Goal: Information Seeking & Learning: Check status

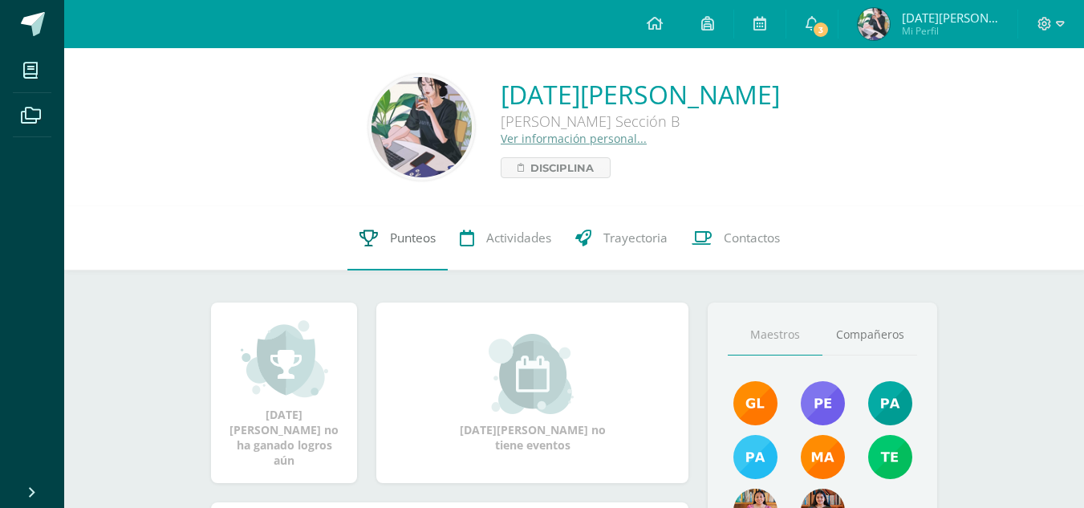
click at [390, 240] on span "Punteos" at bounding box center [413, 237] width 46 height 17
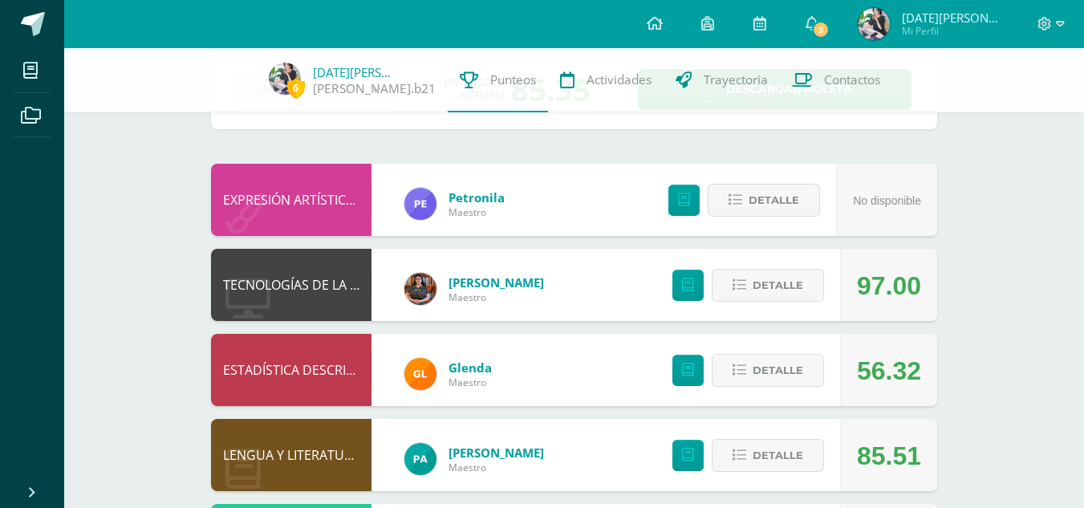
scroll to position [91, 0]
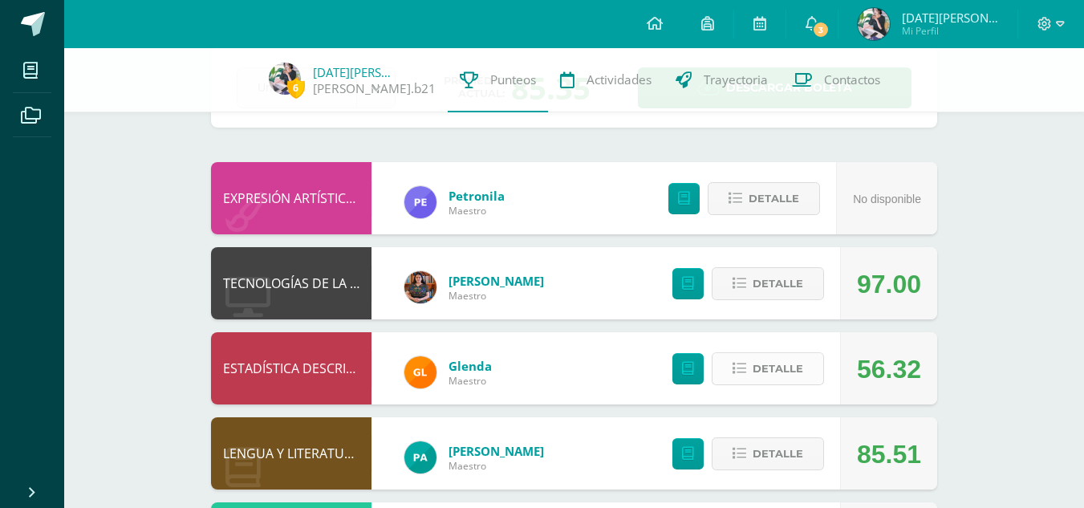
click at [729, 367] on button "Detalle" at bounding box center [768, 368] width 112 height 33
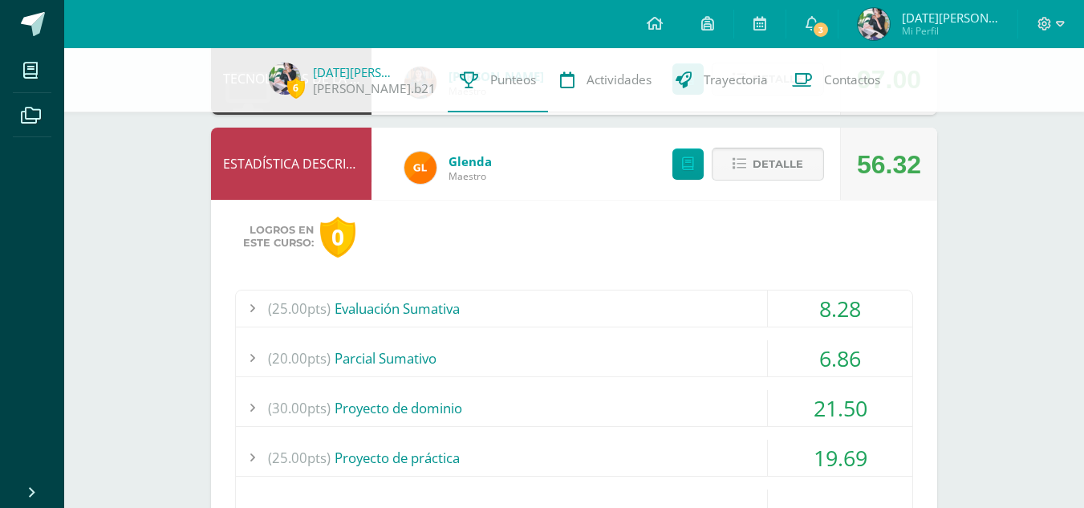
scroll to position [297, 0]
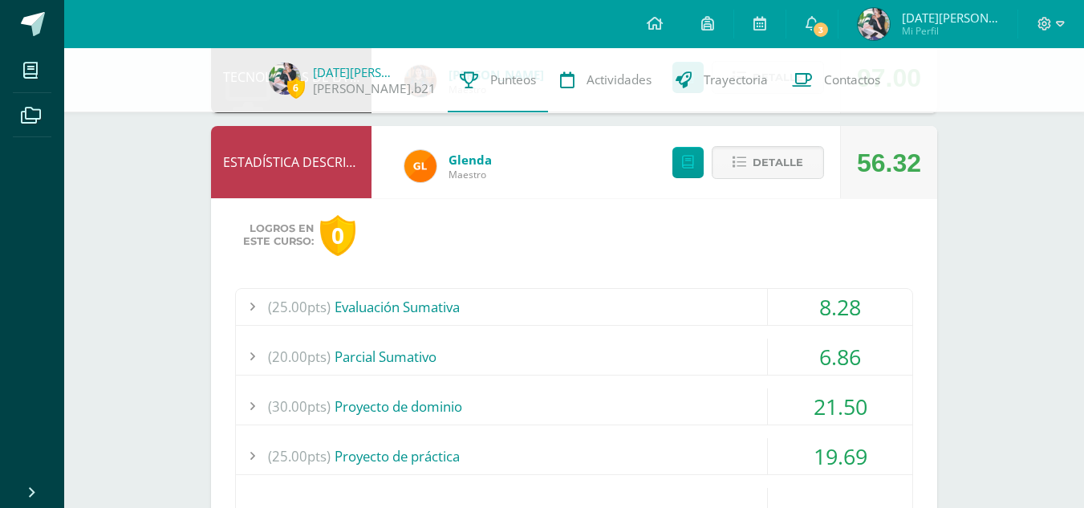
click at [841, 305] on div "8.28" at bounding box center [840, 307] width 144 height 36
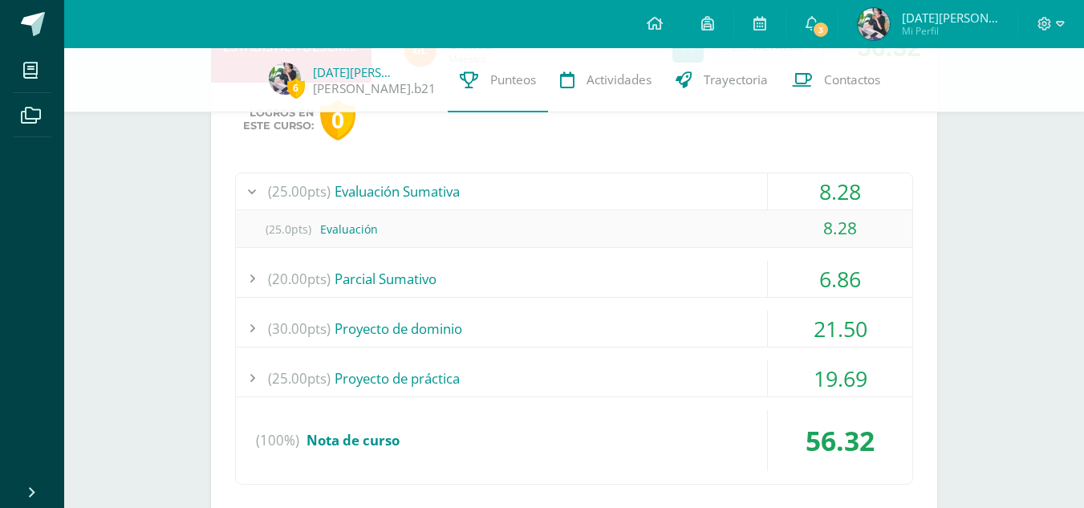
scroll to position [425, 0]
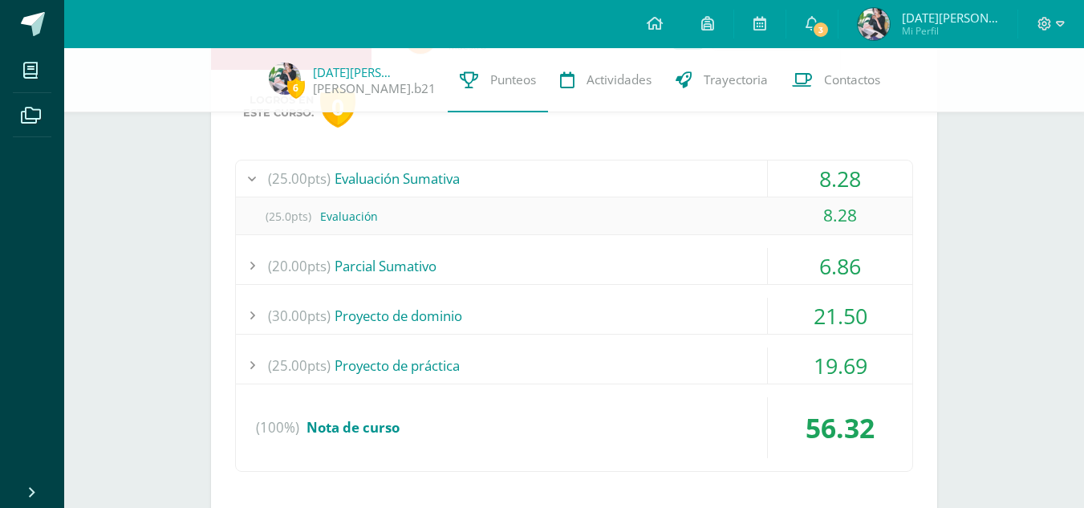
click at [830, 266] on div "6.86" at bounding box center [840, 266] width 144 height 36
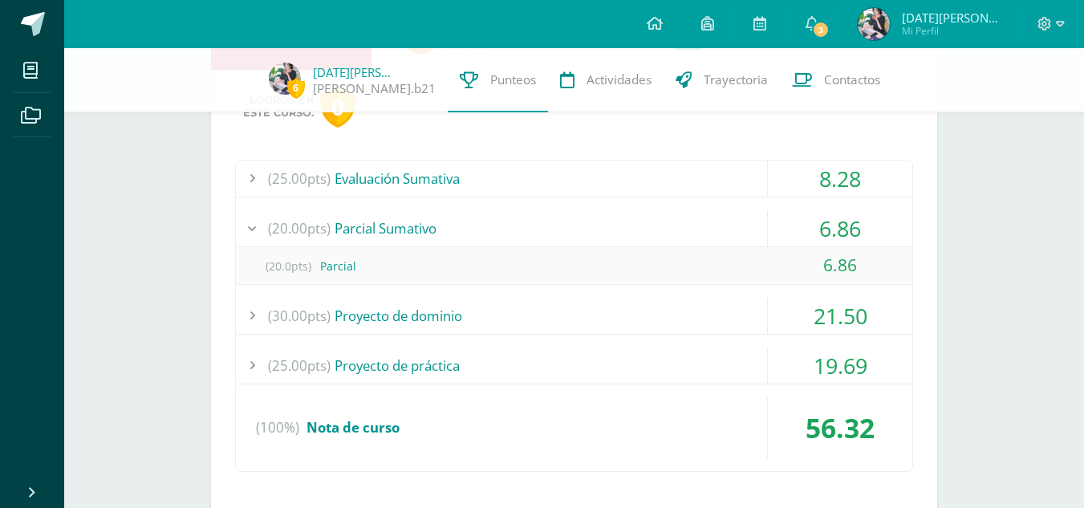
click at [835, 314] on div "21.50" at bounding box center [840, 316] width 144 height 36
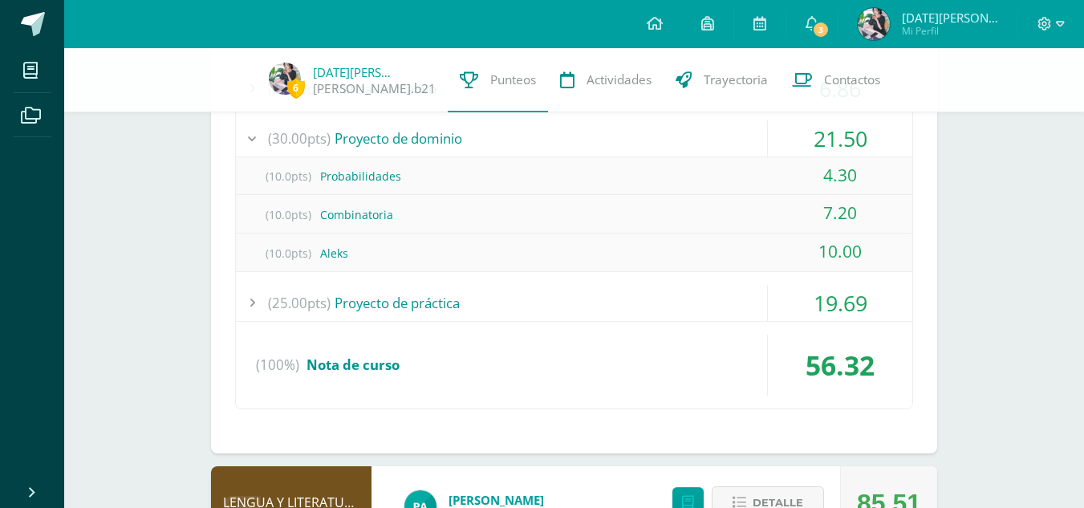
scroll to position [566, 0]
click at [815, 308] on div "19.69" at bounding box center [840, 302] width 144 height 36
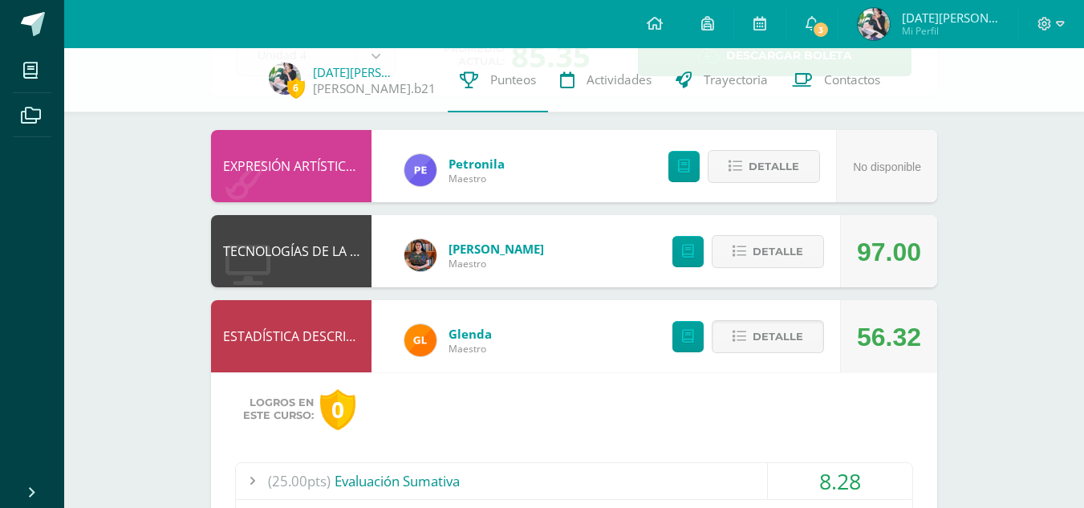
scroll to position [120, 0]
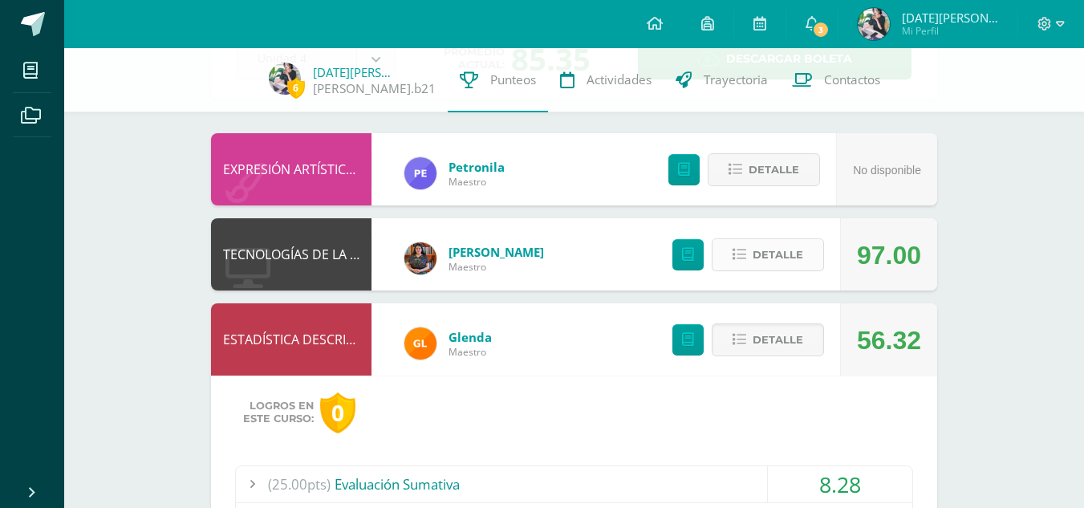
click at [764, 261] on span "Detalle" at bounding box center [778, 255] width 51 height 30
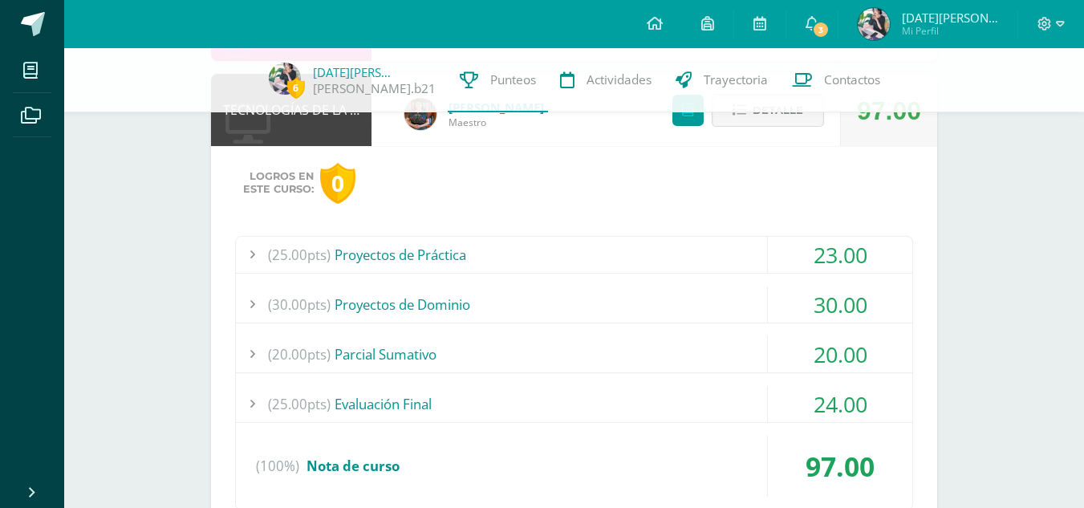
scroll to position [265, 0]
click at [810, 265] on div "23.00" at bounding box center [840, 254] width 144 height 36
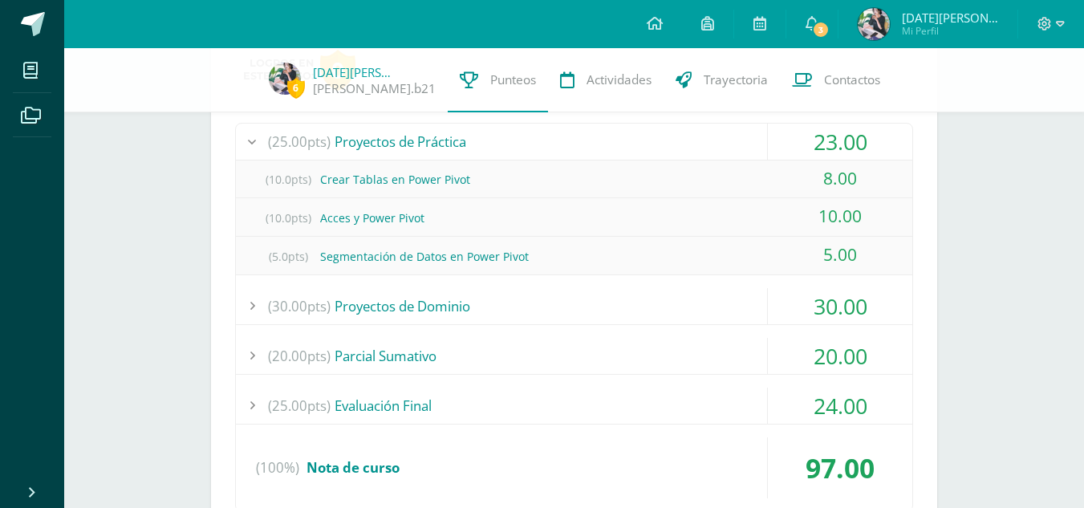
scroll to position [378, 0]
click at [820, 305] on div "30.00" at bounding box center [840, 305] width 144 height 36
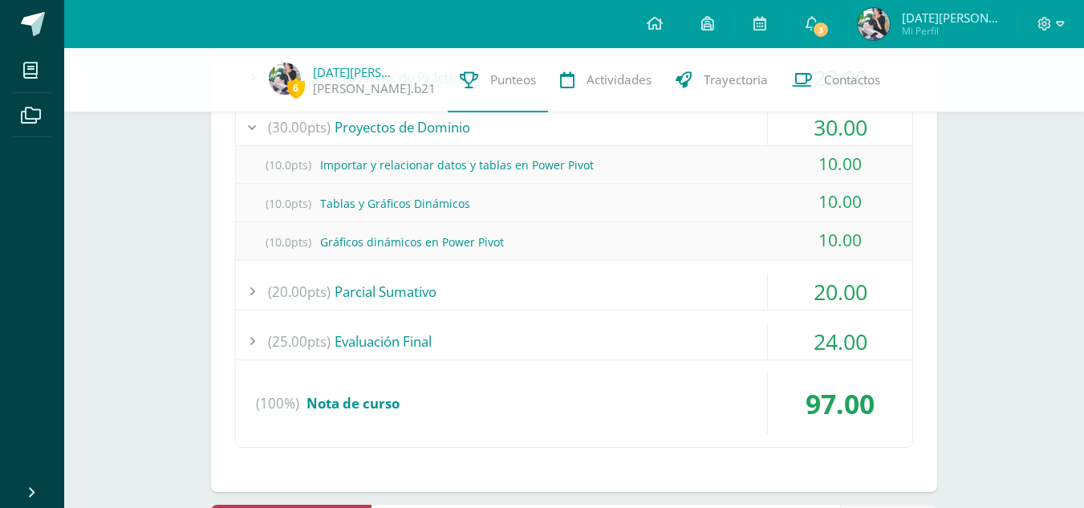
scroll to position [442, 0]
click at [830, 294] on div "20.00" at bounding box center [840, 291] width 144 height 36
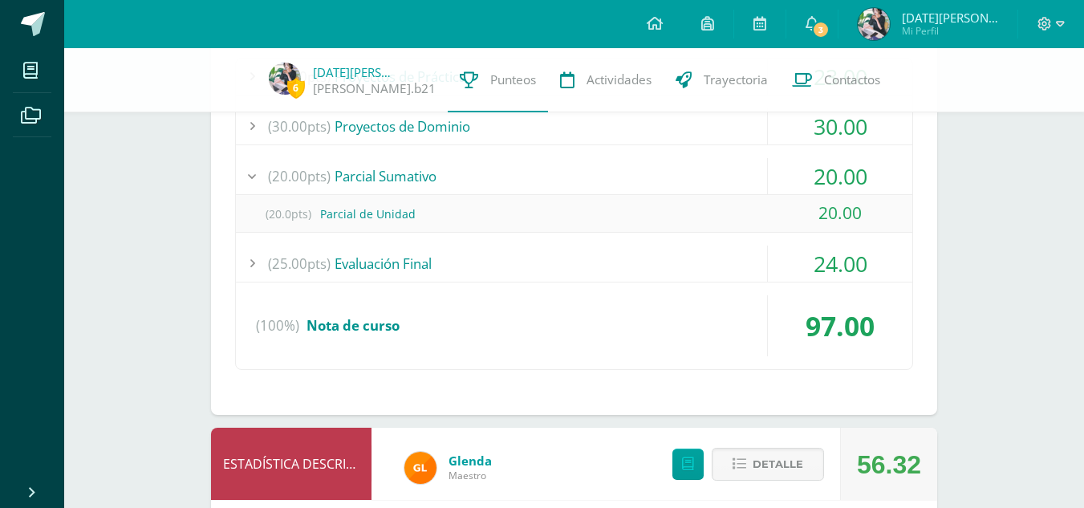
click at [825, 255] on div "24.00" at bounding box center [840, 264] width 144 height 36
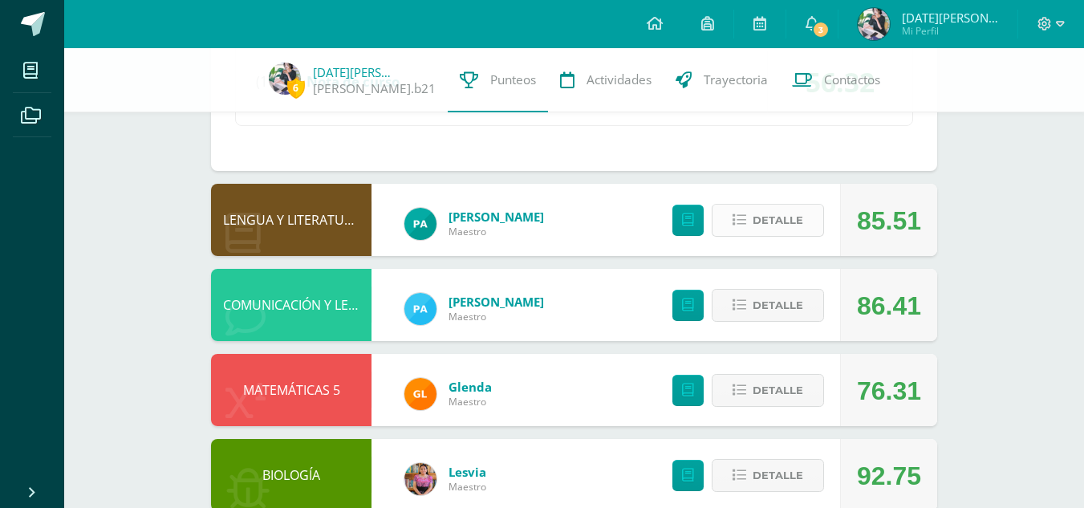
scroll to position [1210, 0]
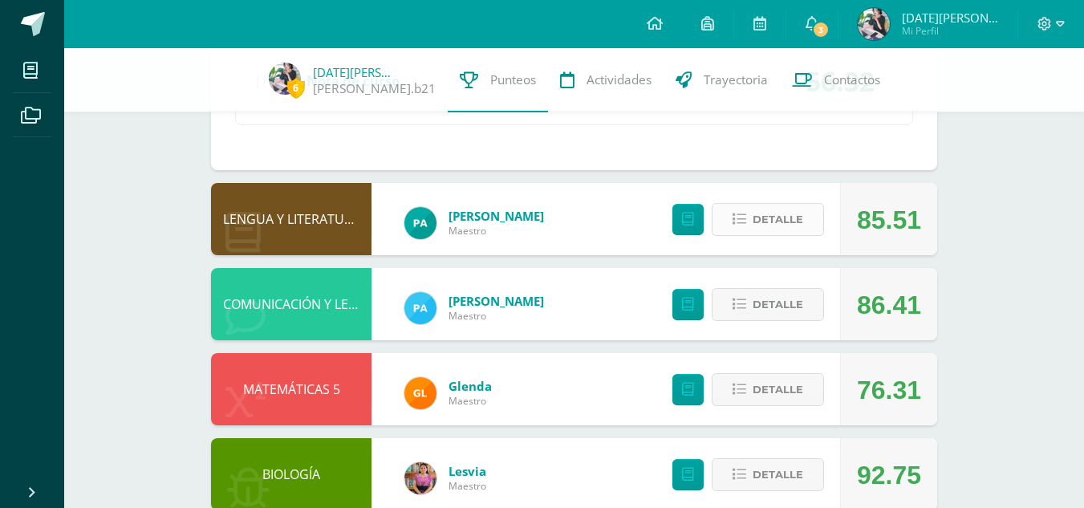
click at [744, 217] on icon at bounding box center [740, 220] width 14 height 14
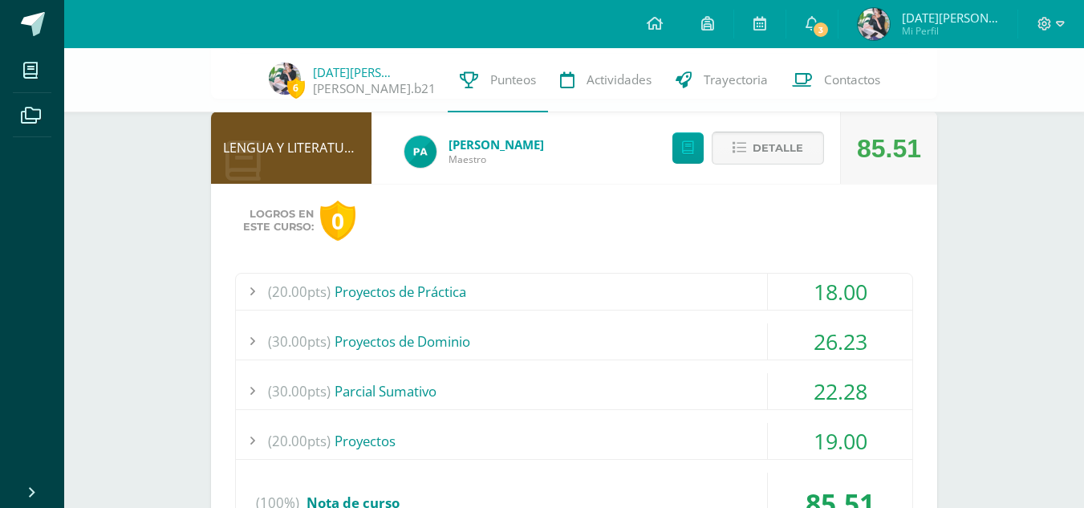
scroll to position [1328, 0]
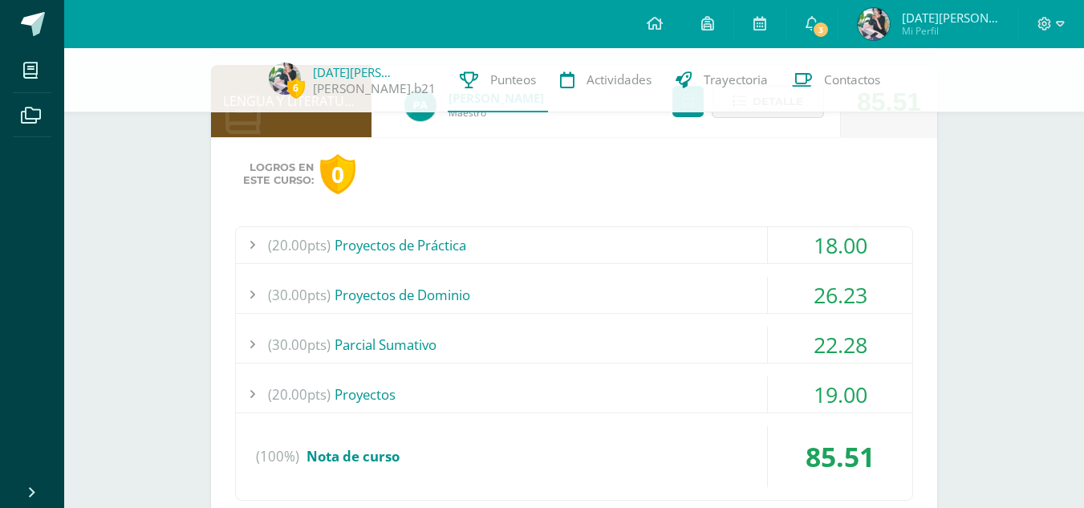
click at [868, 246] on div "18.00" at bounding box center [840, 245] width 144 height 36
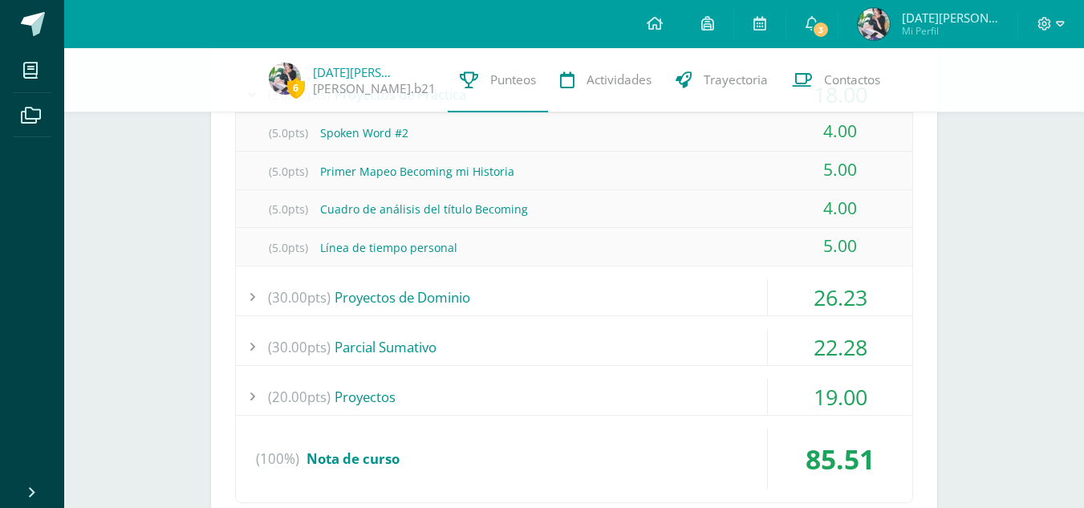
scroll to position [1412, 0]
click at [826, 302] on div "26.23" at bounding box center [840, 296] width 144 height 36
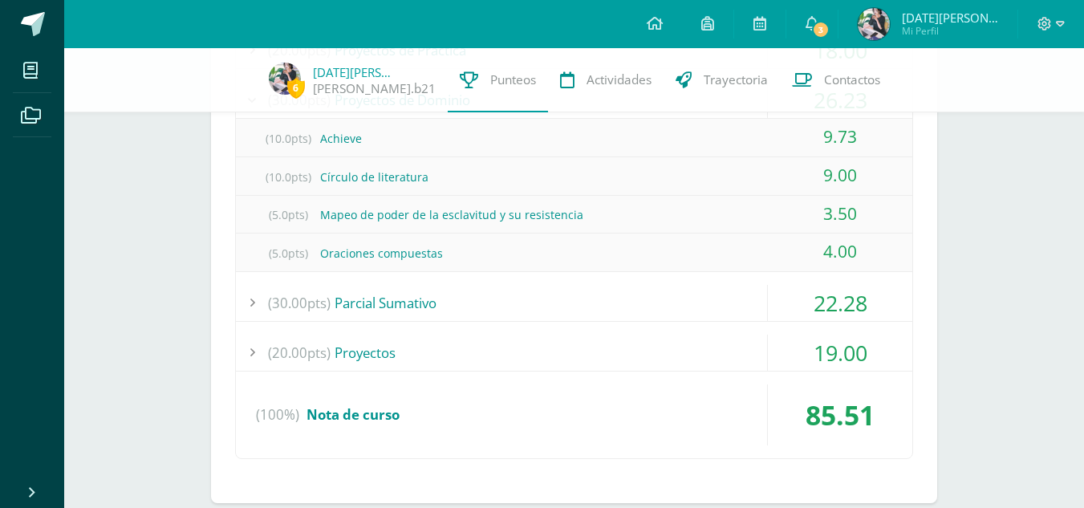
scroll to position [1457, 0]
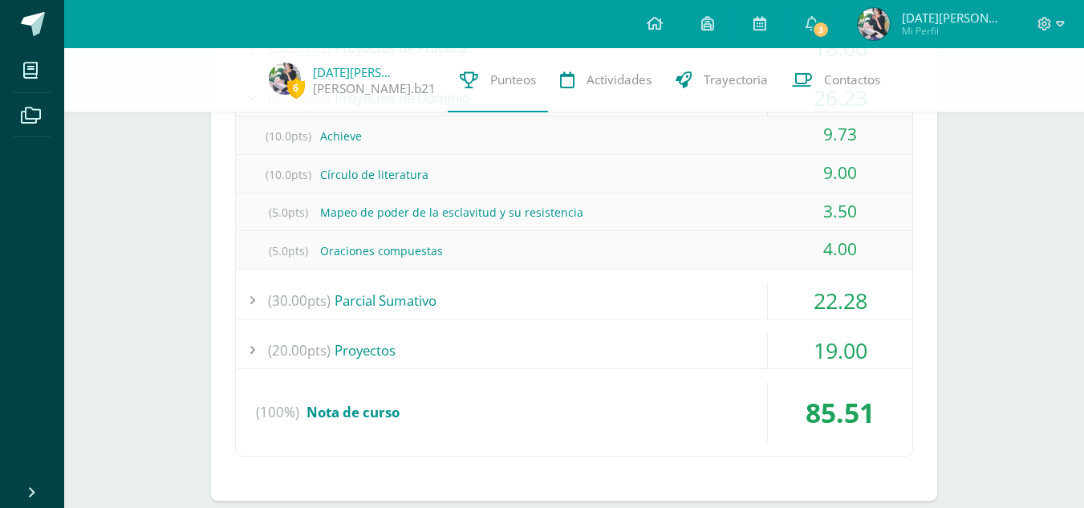
click at [827, 304] on div "22.28" at bounding box center [840, 300] width 144 height 36
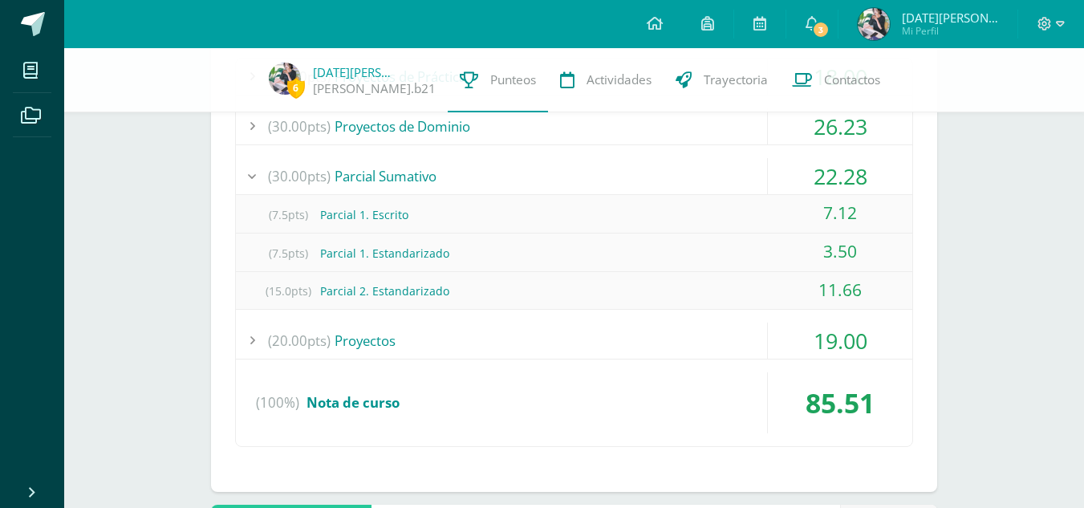
scroll to position [1433, 0]
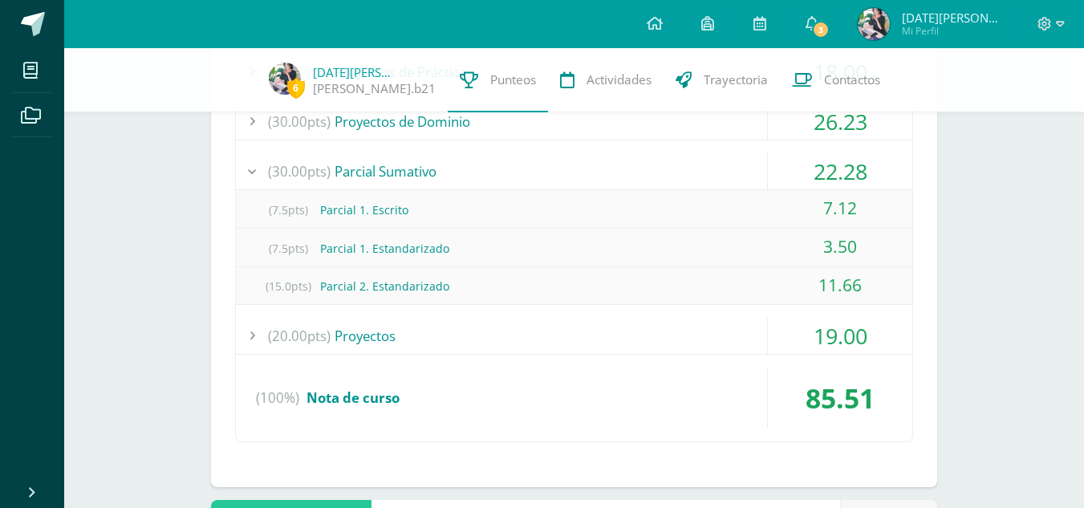
click at [838, 166] on div "22.28" at bounding box center [840, 171] width 144 height 36
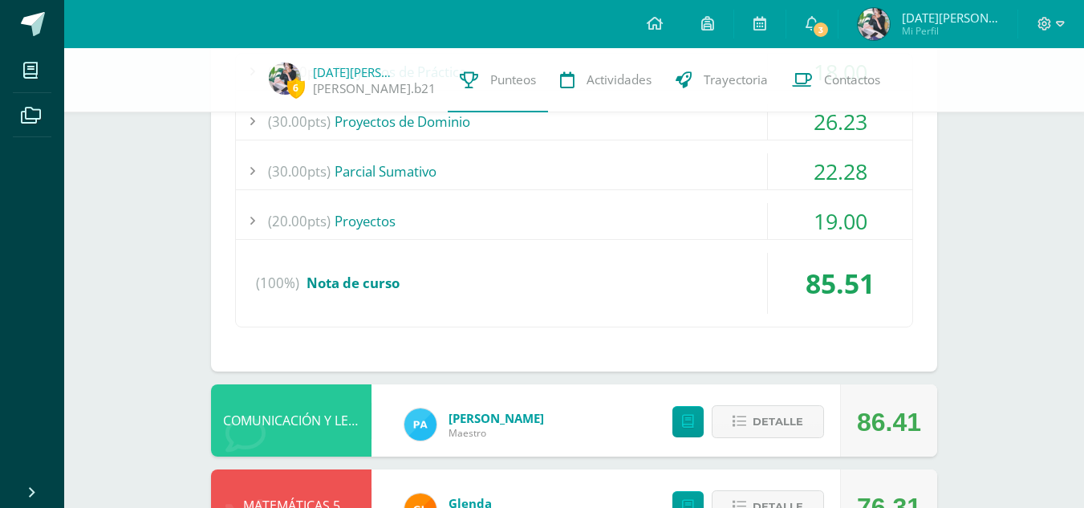
click at [838, 166] on div "22.28" at bounding box center [840, 171] width 144 height 36
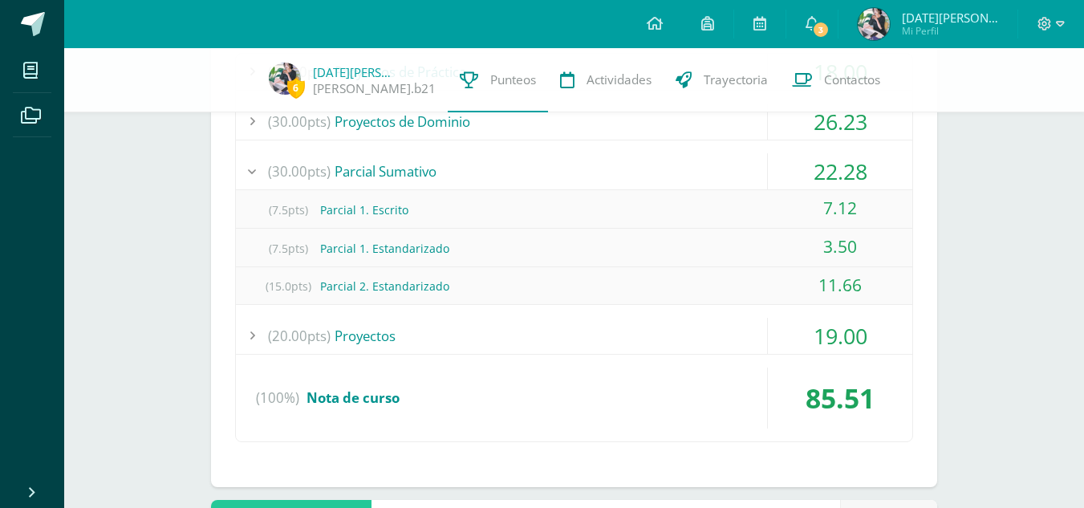
scroll to position [1454, 0]
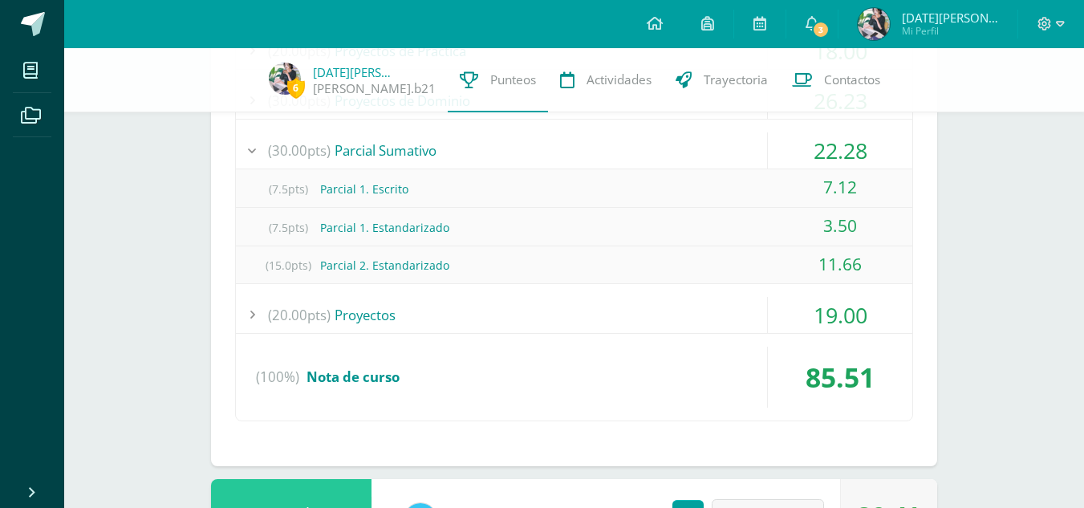
click at [831, 318] on div "19.00" at bounding box center [840, 315] width 144 height 36
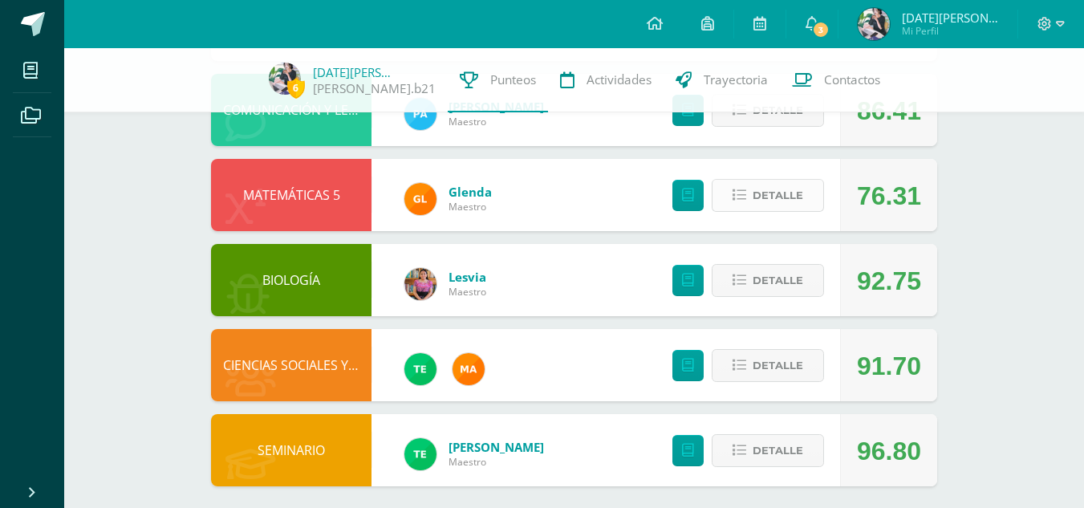
scroll to position [1831, 0]
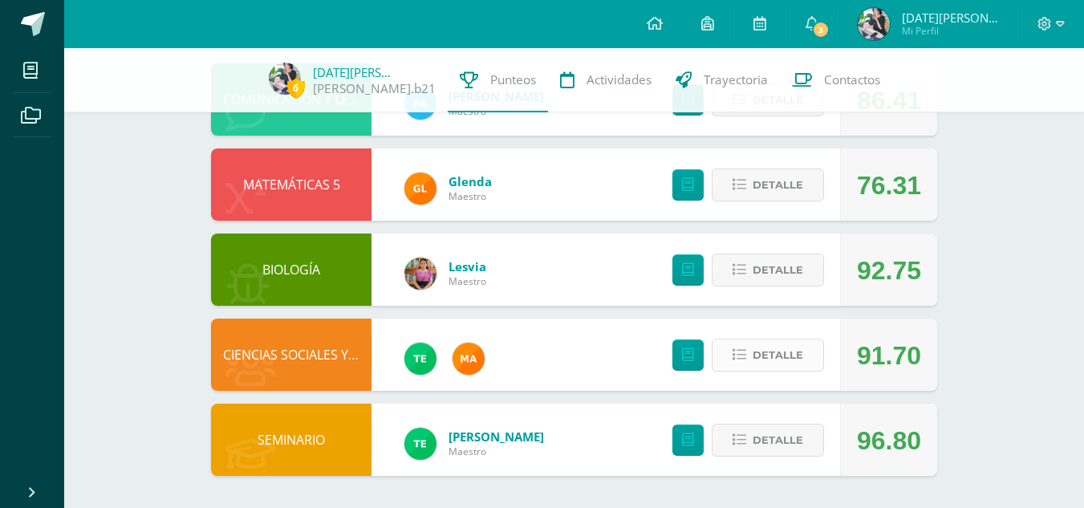
click at [760, 356] on span "Detalle" at bounding box center [778, 355] width 51 height 30
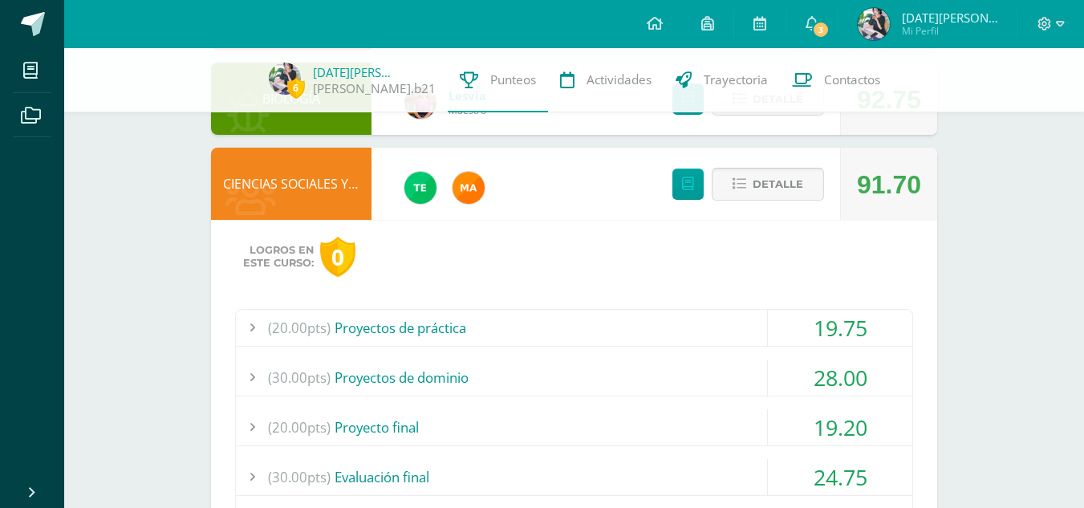
scroll to position [2004, 0]
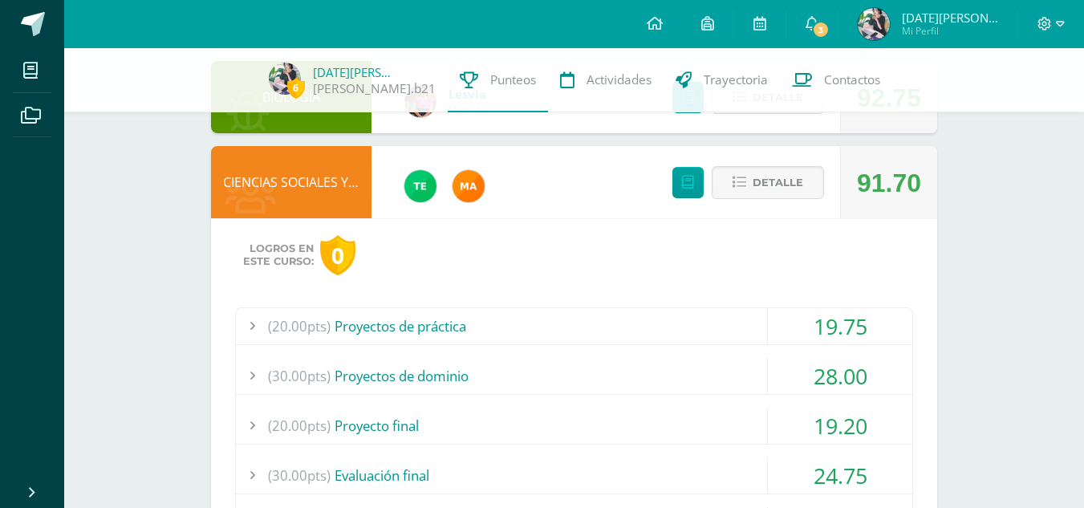
click at [816, 333] on div "19.75" at bounding box center [840, 326] width 144 height 36
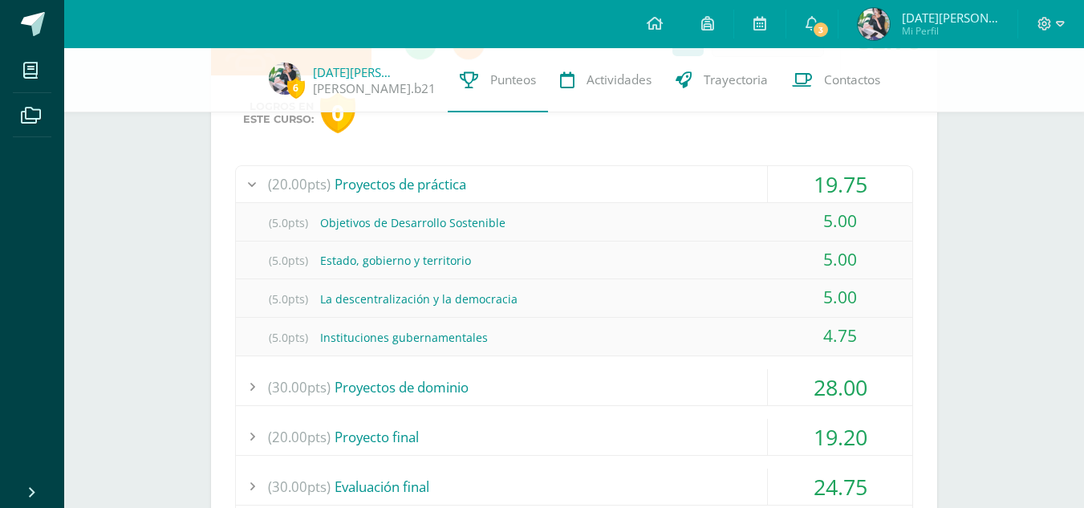
scroll to position [2070, 0]
click at [805, 217] on div "5.00" at bounding box center [840, 220] width 144 height 36
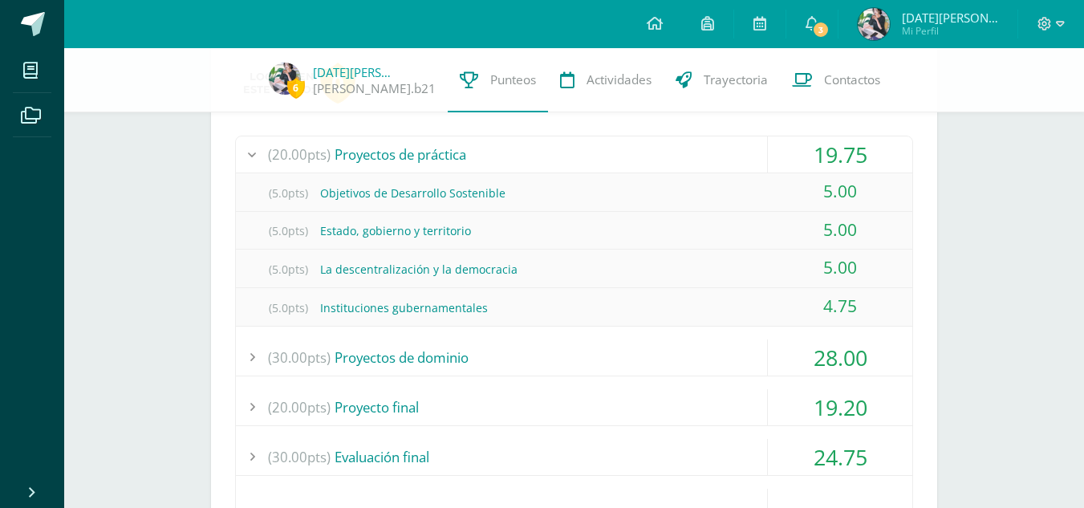
scroll to position [2101, 0]
click at [808, 350] on div "28.00" at bounding box center [840, 356] width 144 height 36
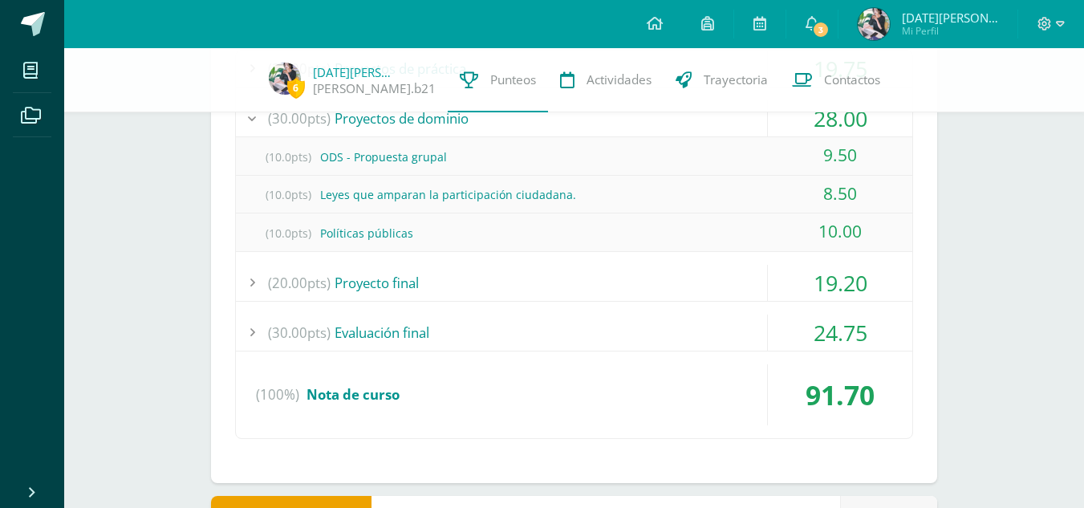
scroll to position [2186, 0]
click at [838, 282] on div "19.20" at bounding box center [840, 282] width 144 height 36
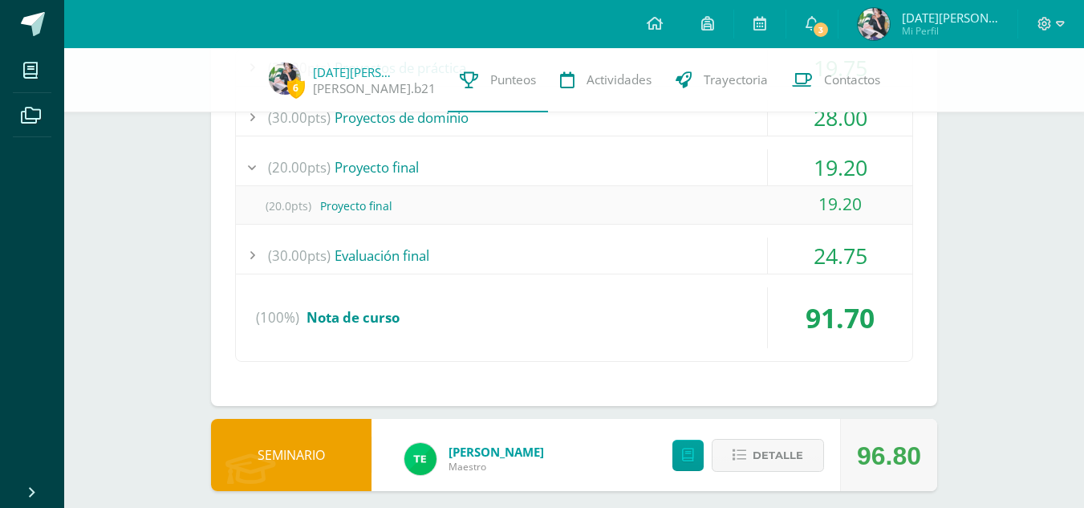
click at [829, 264] on div "24.75" at bounding box center [840, 256] width 144 height 36
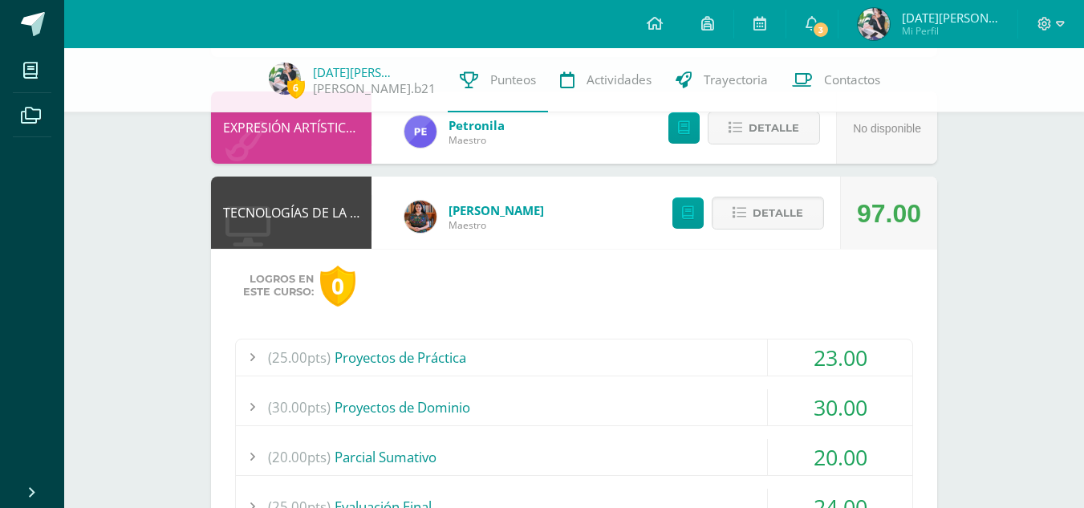
scroll to position [0, 0]
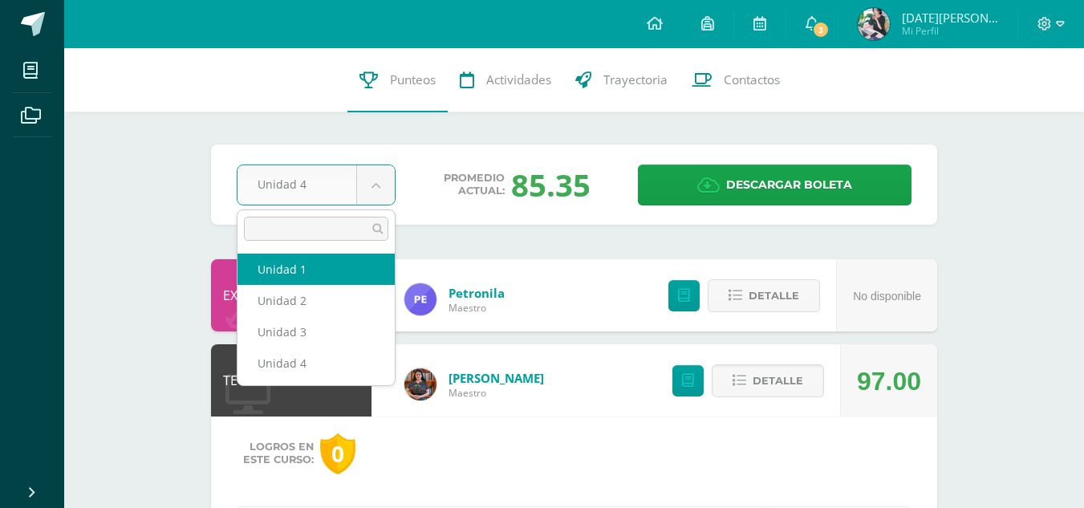
select select "Unidad 1"
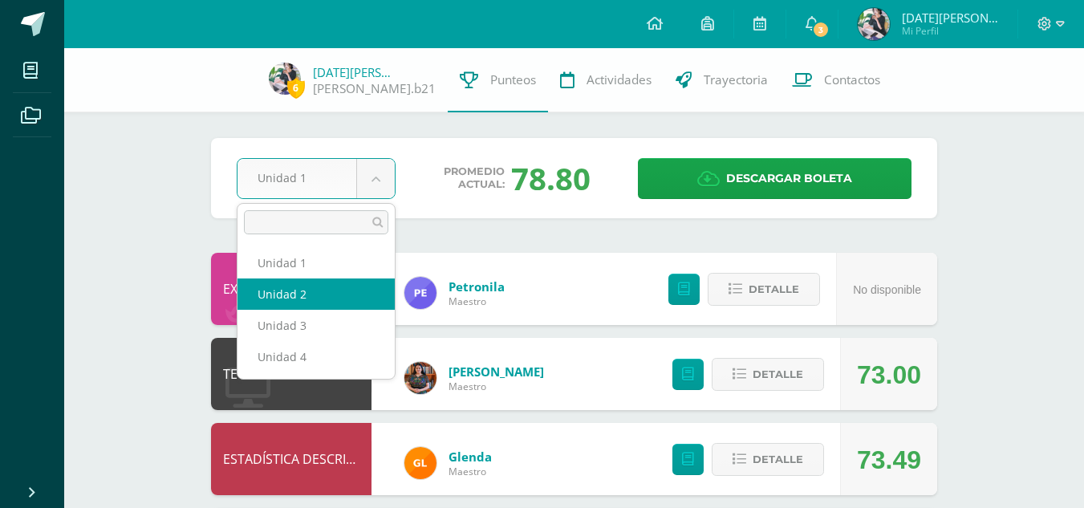
select select "Unidad 2"
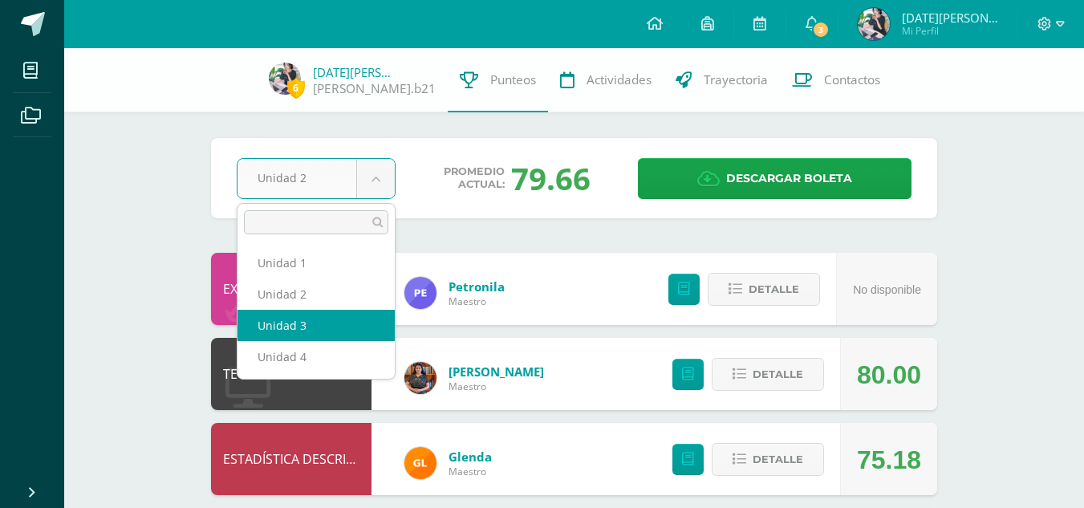
select select "Unidad 3"
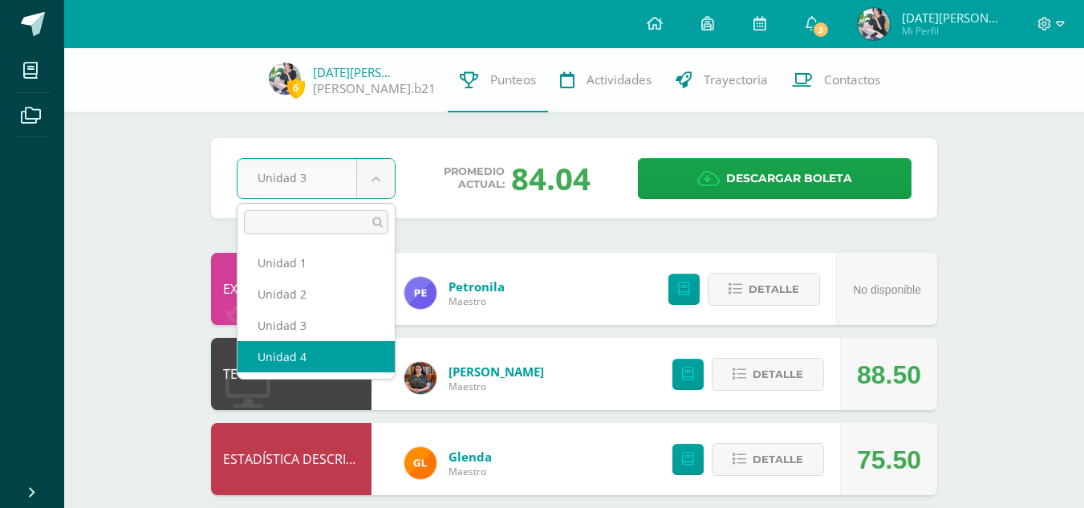
select select "Unidad 4"
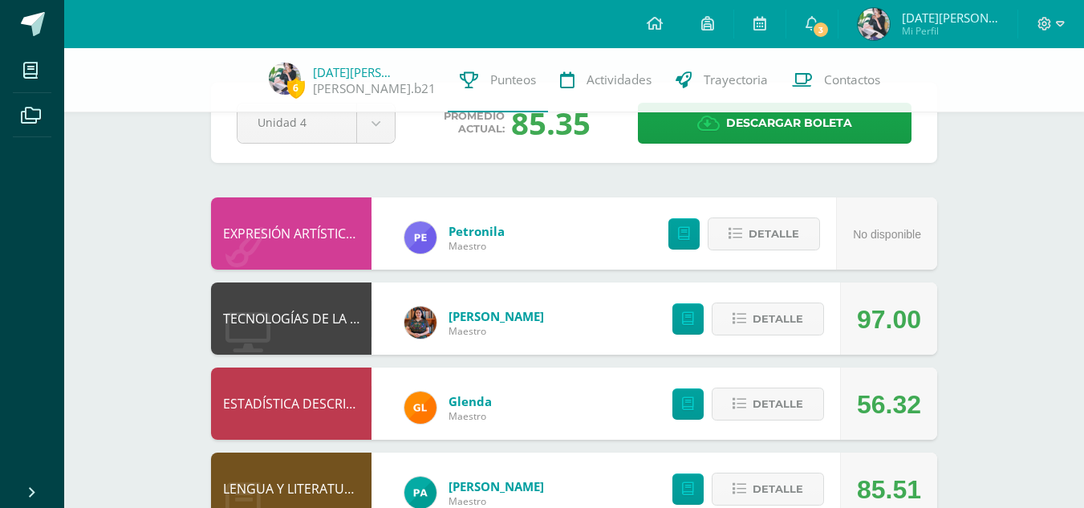
scroll to position [55, 0]
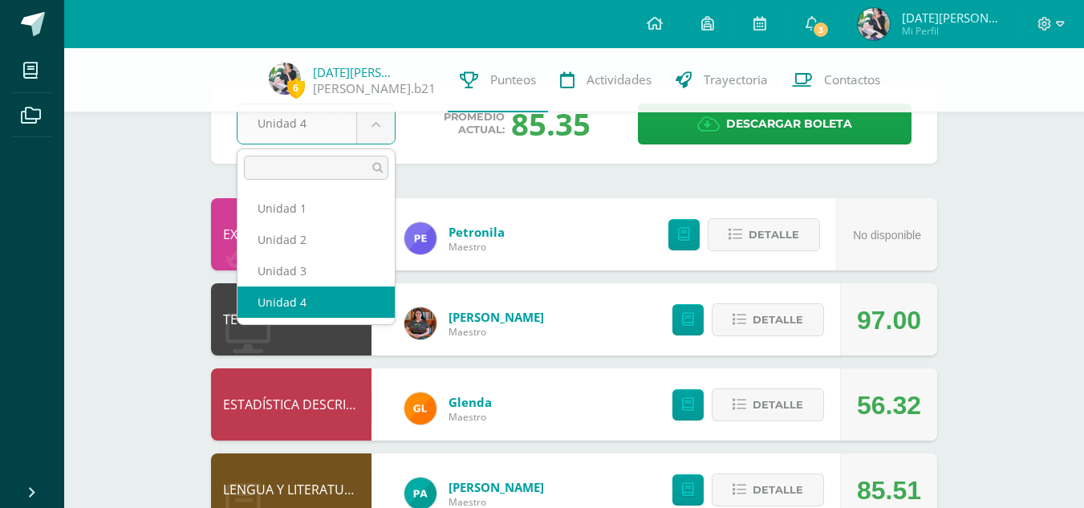
click at [385, 132] on body "Mis cursos Archivos Cerrar panel BIOLOGÍA Quinto Bachillerato "Sección B" CIENC…" at bounding box center [542, 464] width 1084 height 1038
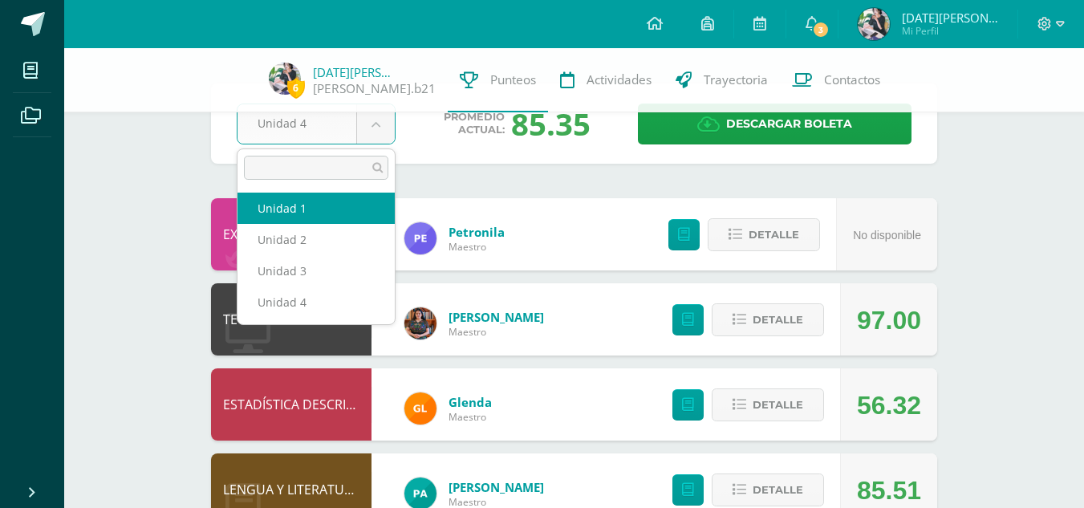
select select "Unidad 1"
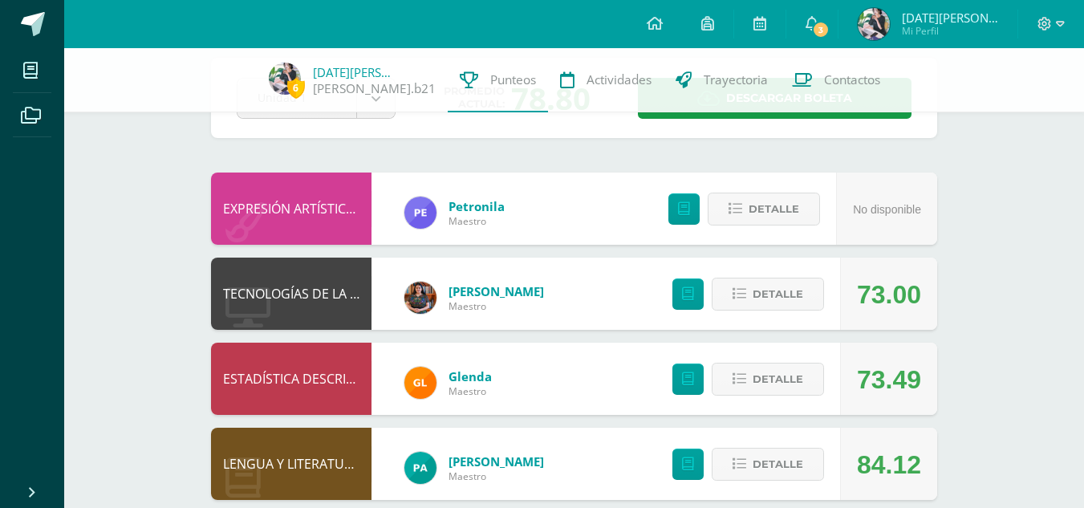
scroll to position [81, 0]
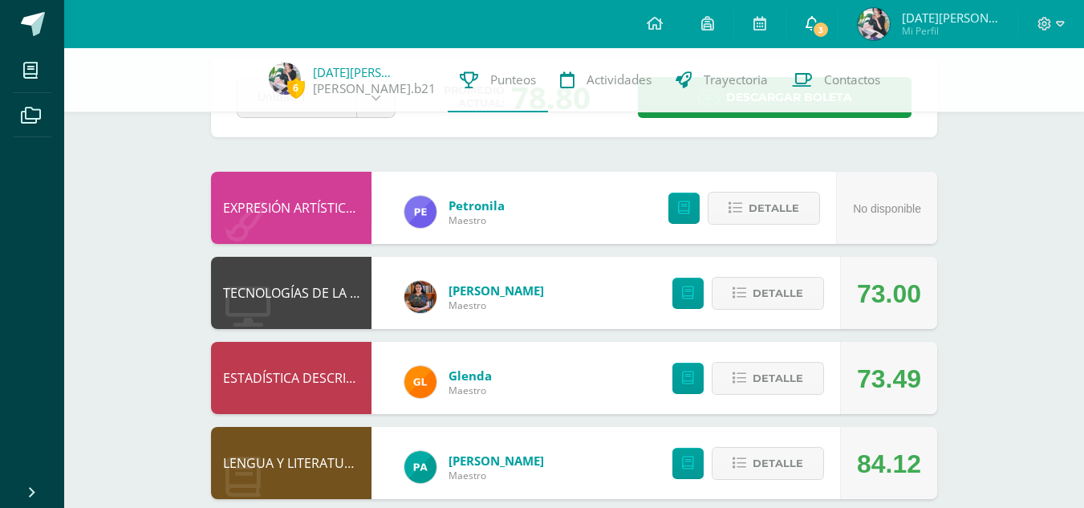
click at [830, 23] on span "3" at bounding box center [821, 30] width 18 height 18
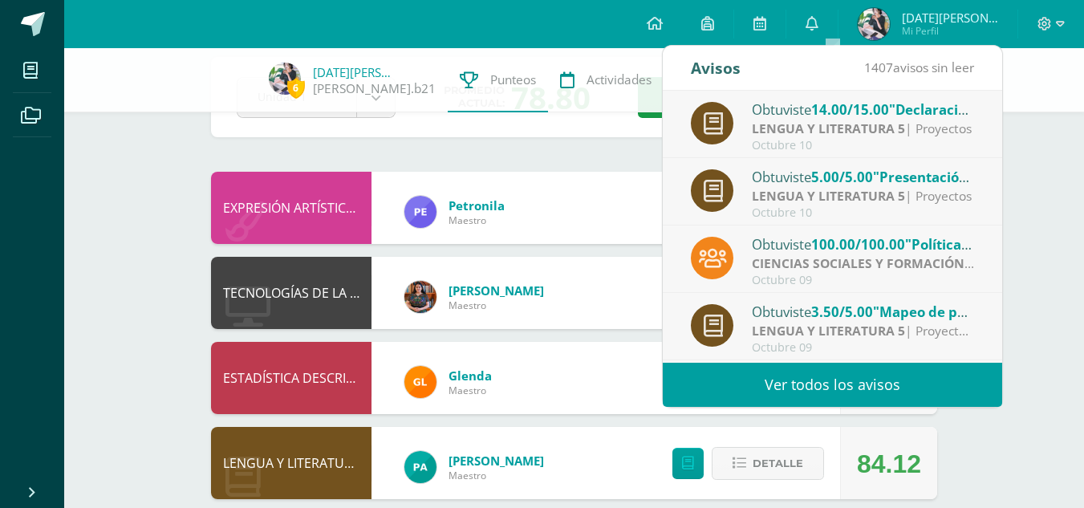
click at [868, 120] on strong "LENGUA Y LITERATURA 5" at bounding box center [828, 129] width 153 height 18
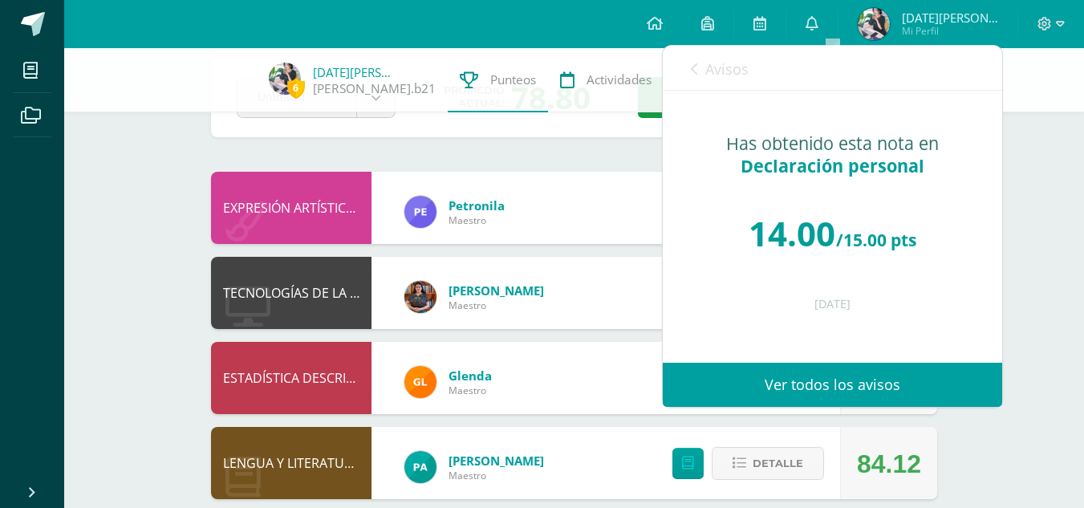
click at [697, 68] on icon at bounding box center [694, 69] width 6 height 13
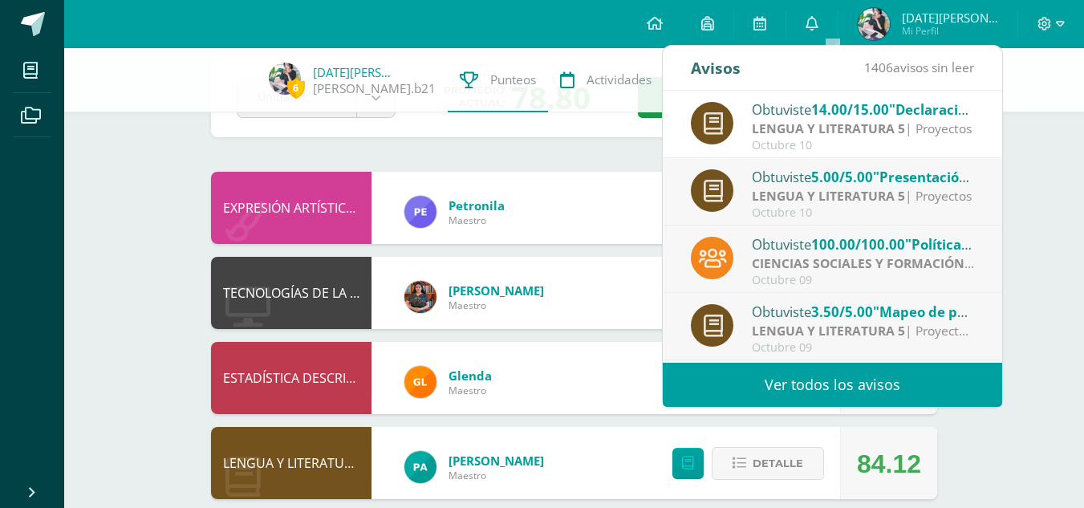
click at [767, 186] on div "Obtuviste 5.00/5.00 "Presentación" en LENGUA Y LITERATURA 5" at bounding box center [863, 176] width 223 height 21
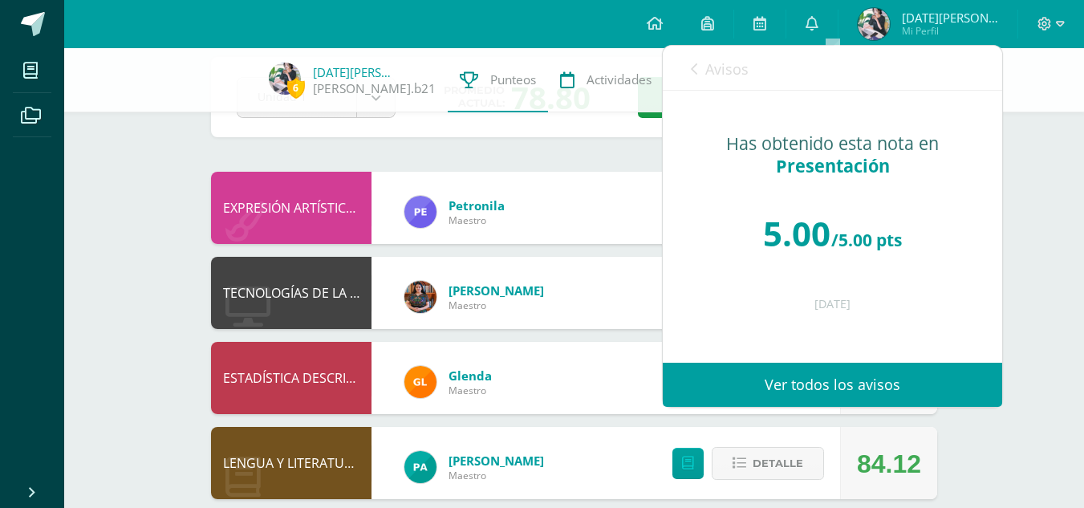
click at [686, 67] on div "Avisos 1405 avisos sin leer Avisos" at bounding box center [832, 68] width 339 height 45
click at [693, 63] on icon at bounding box center [694, 69] width 6 height 13
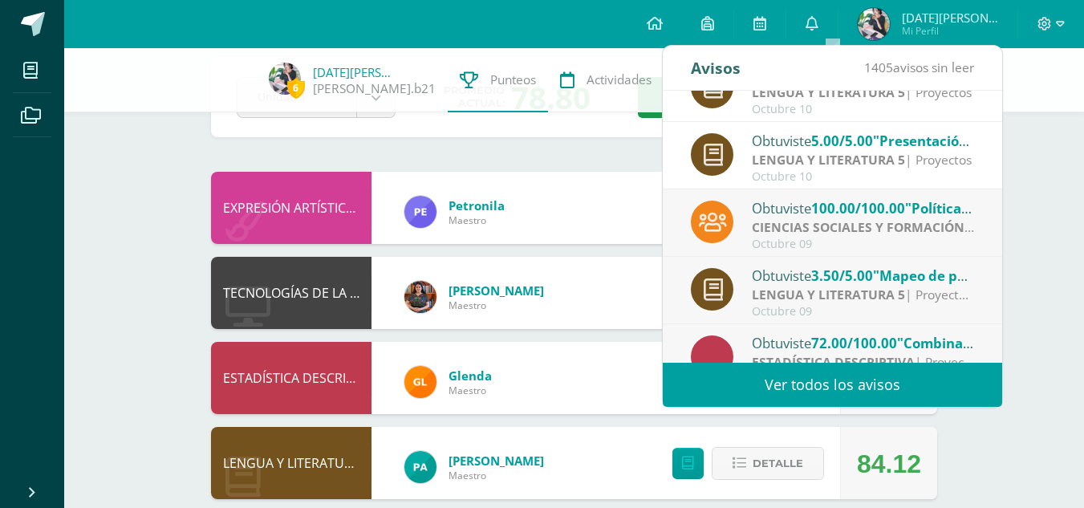
scroll to position [39, 0]
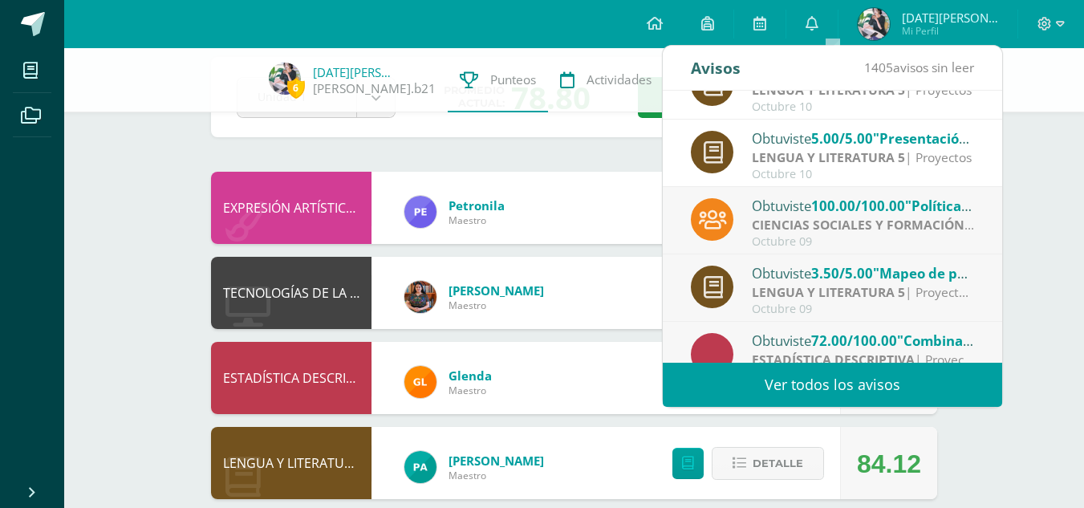
click at [843, 221] on strong "CIENCIAS SOCIALES Y FORMACIÓN CIUDADANA 5" at bounding box center [904, 225] width 304 height 18
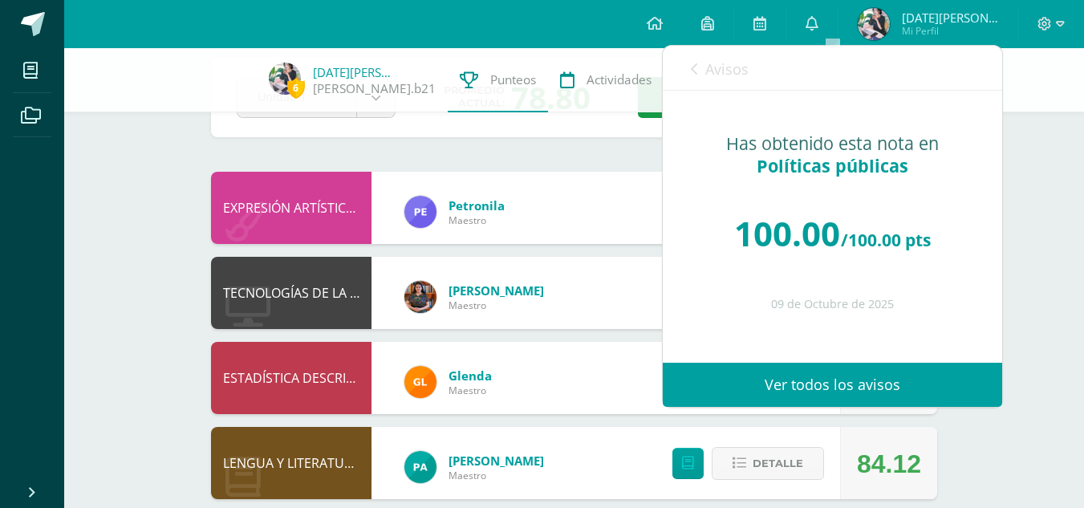
click at [694, 68] on icon at bounding box center [694, 69] width 6 height 13
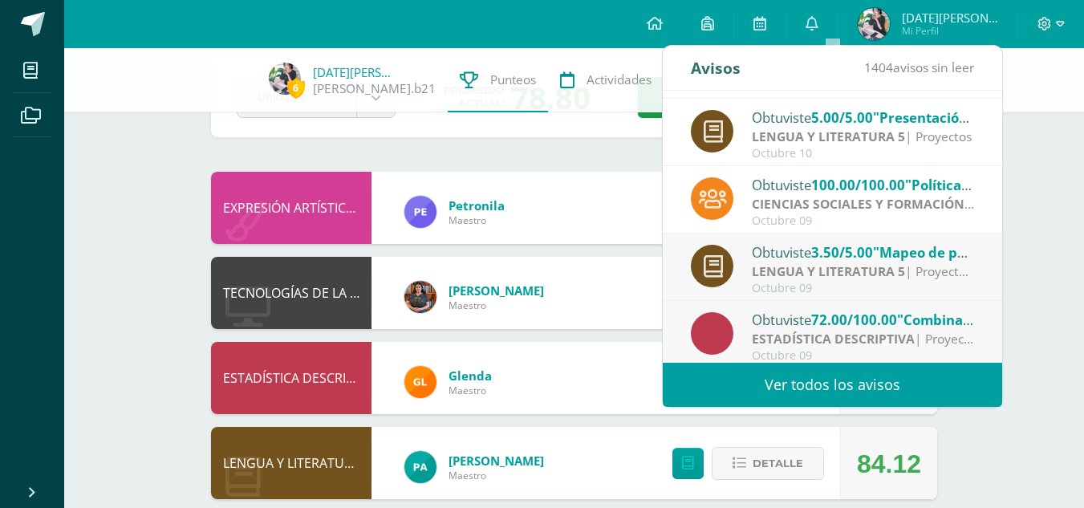
scroll to position [0, 0]
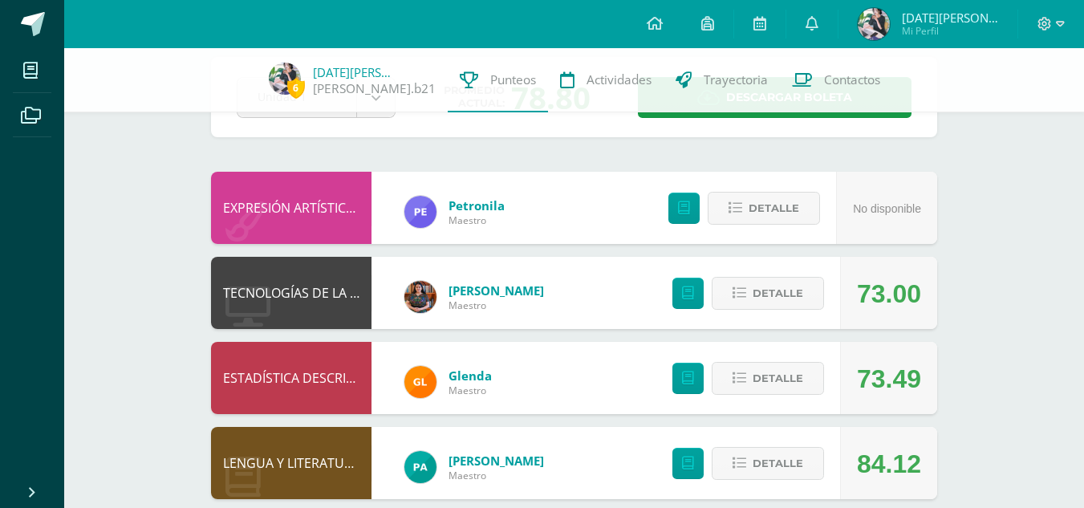
click at [601, 208] on div "EXPRESIÓN ARTÍSTICA (MOVIMIENTO) Petronila Maestro No disponible Detalle" at bounding box center [574, 208] width 726 height 72
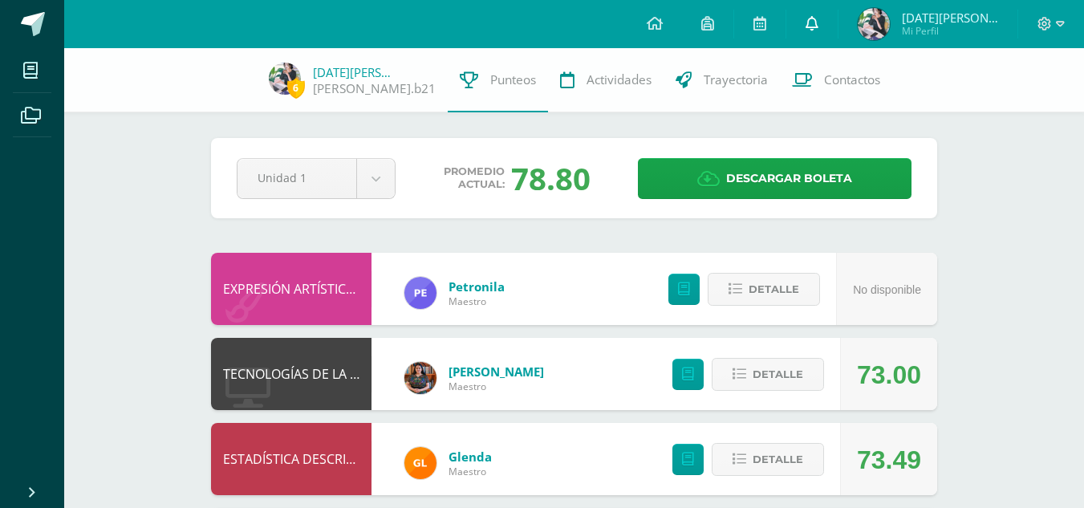
click at [838, 19] on link at bounding box center [811, 24] width 51 height 48
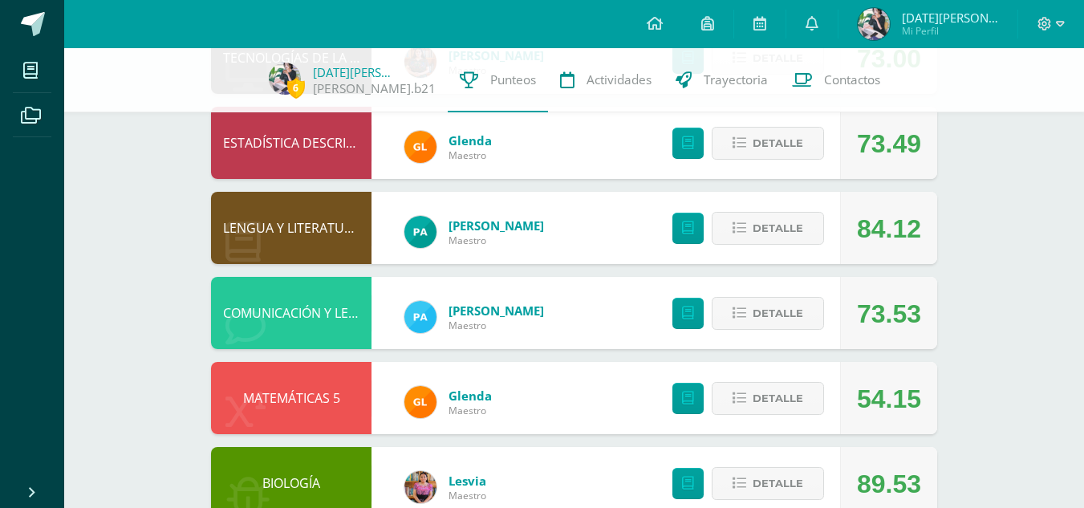
scroll to position [315, 0]
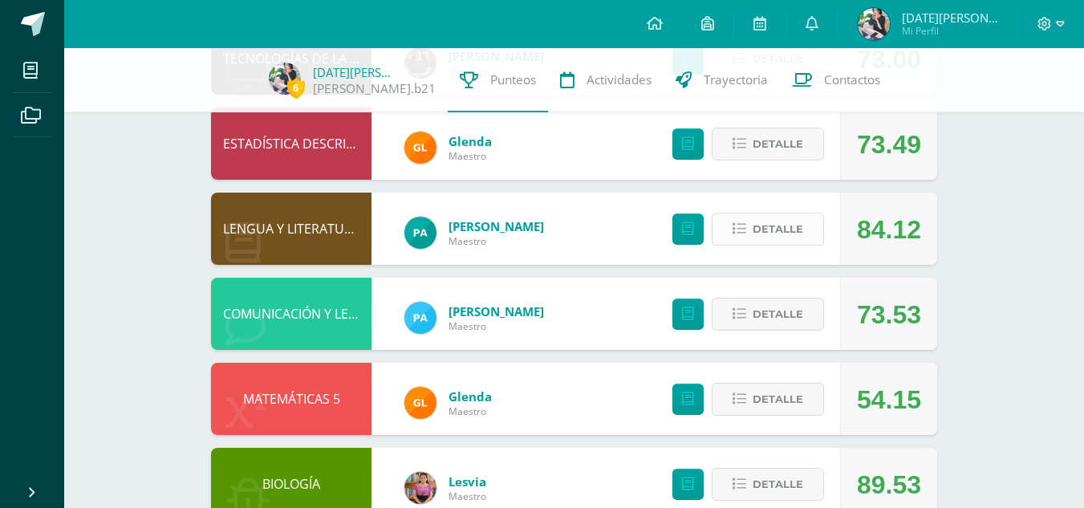
click at [739, 222] on icon at bounding box center [740, 229] width 14 height 14
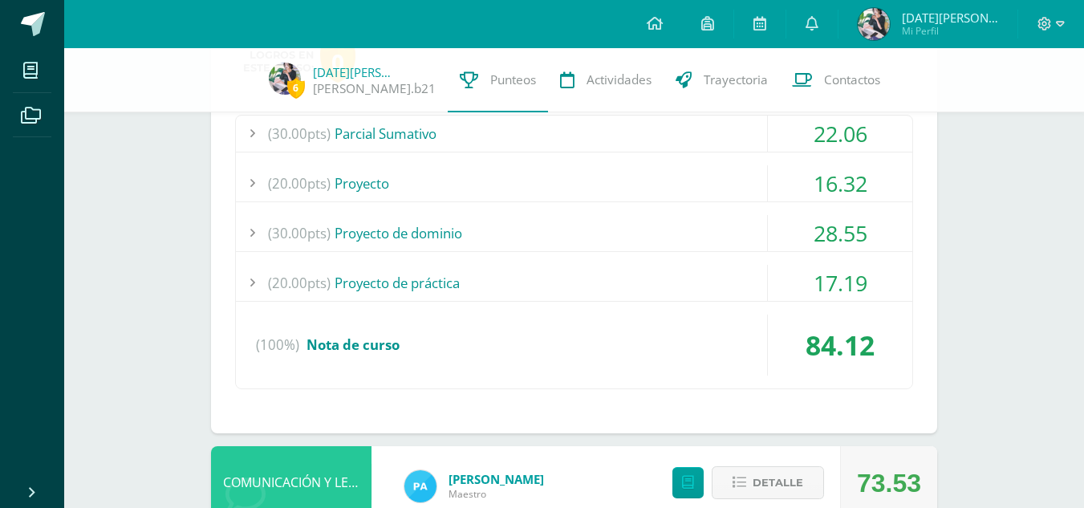
scroll to position [556, 0]
click at [825, 140] on div "22.06" at bounding box center [840, 133] width 144 height 36
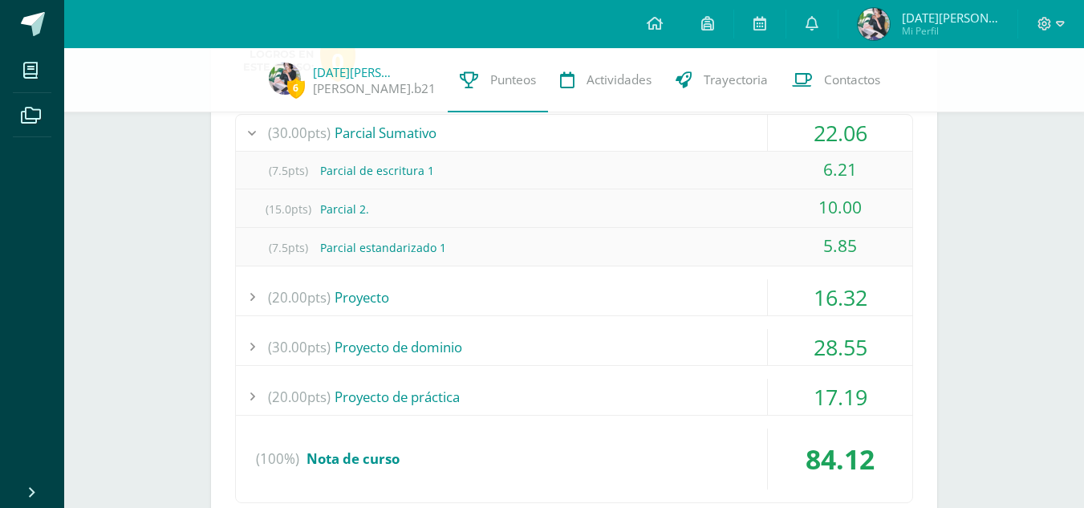
click at [831, 299] on div "16.32" at bounding box center [840, 297] width 144 height 36
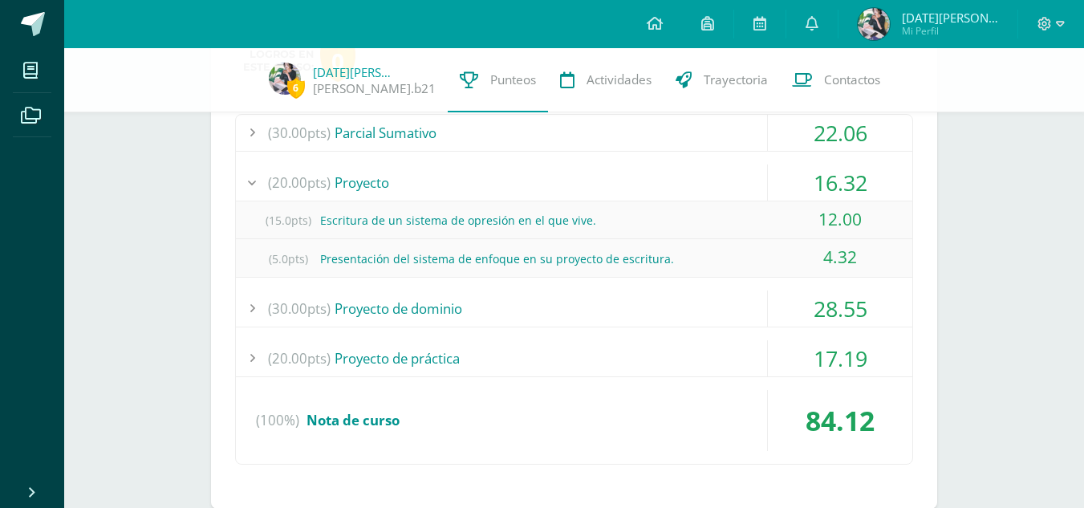
click at [831, 303] on div "28.55" at bounding box center [840, 308] width 144 height 36
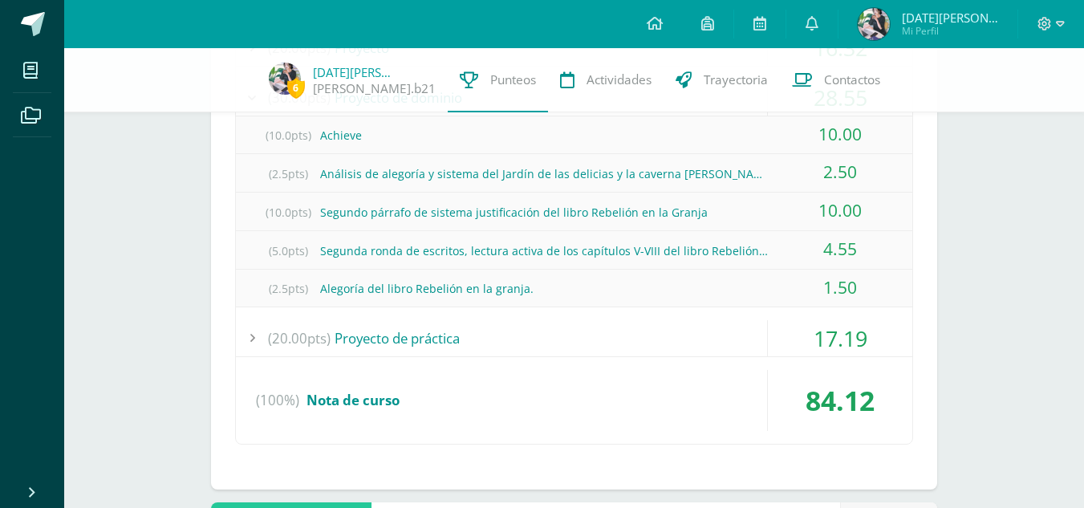
scroll to position [693, 0]
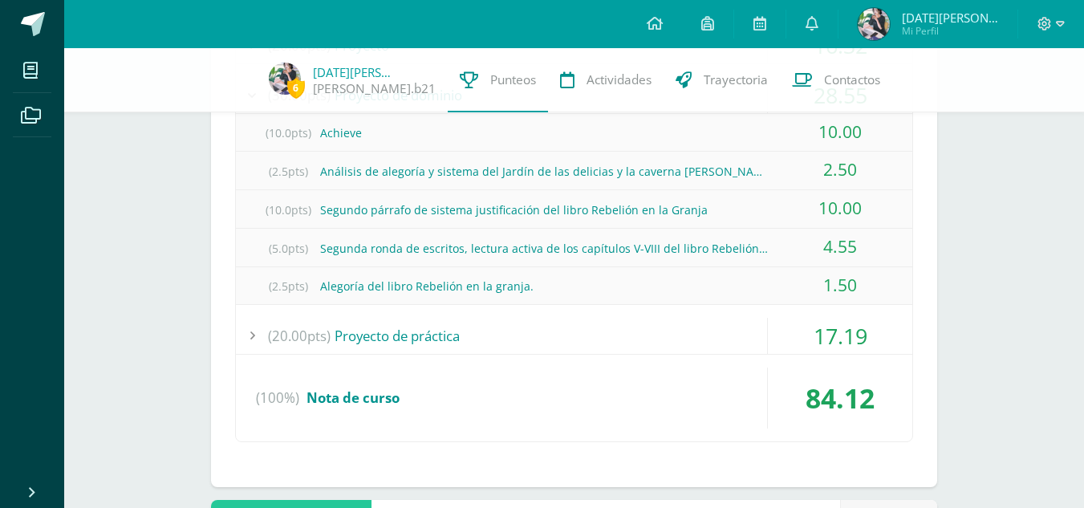
click at [833, 332] on div "17.19" at bounding box center [840, 336] width 144 height 36
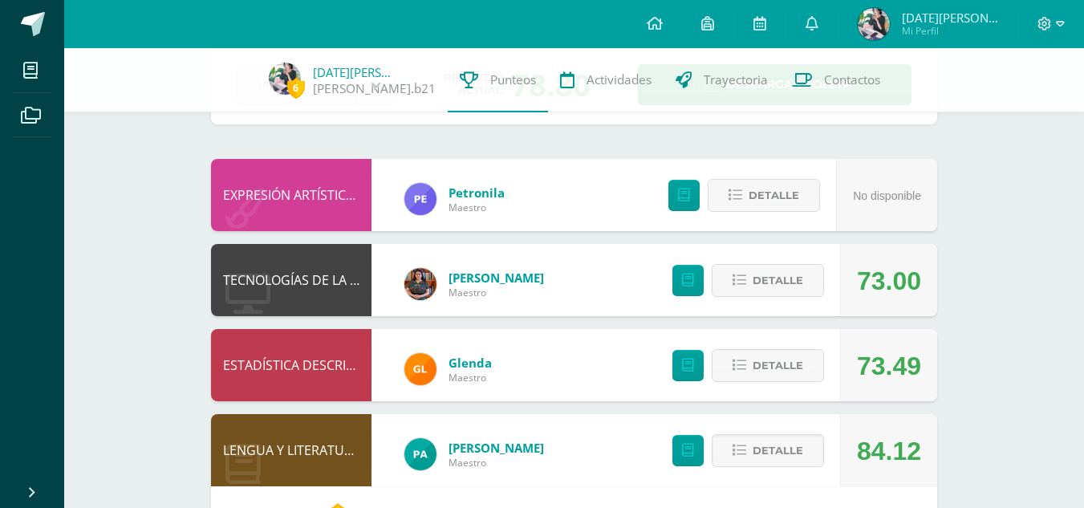
scroll to position [0, 0]
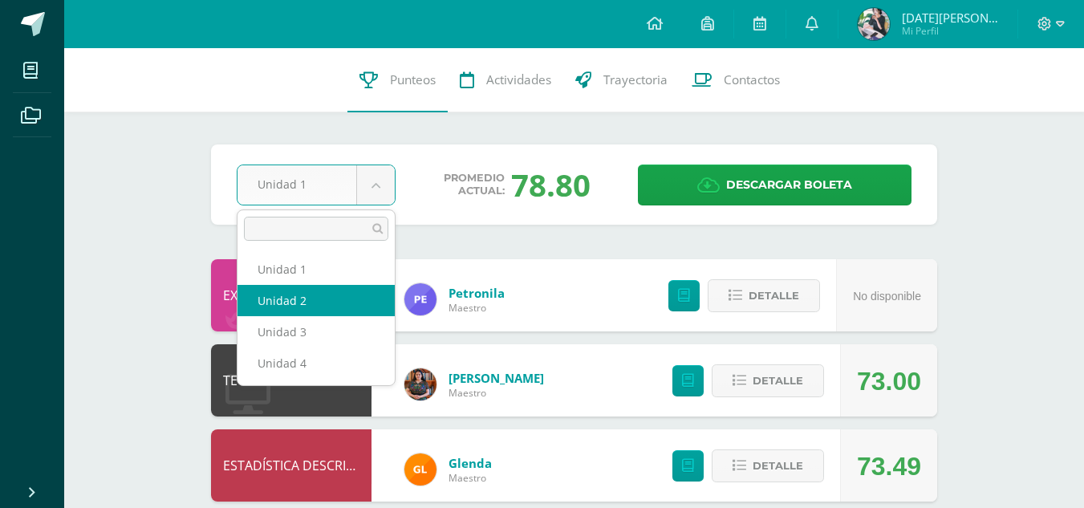
select select "Unidad 2"
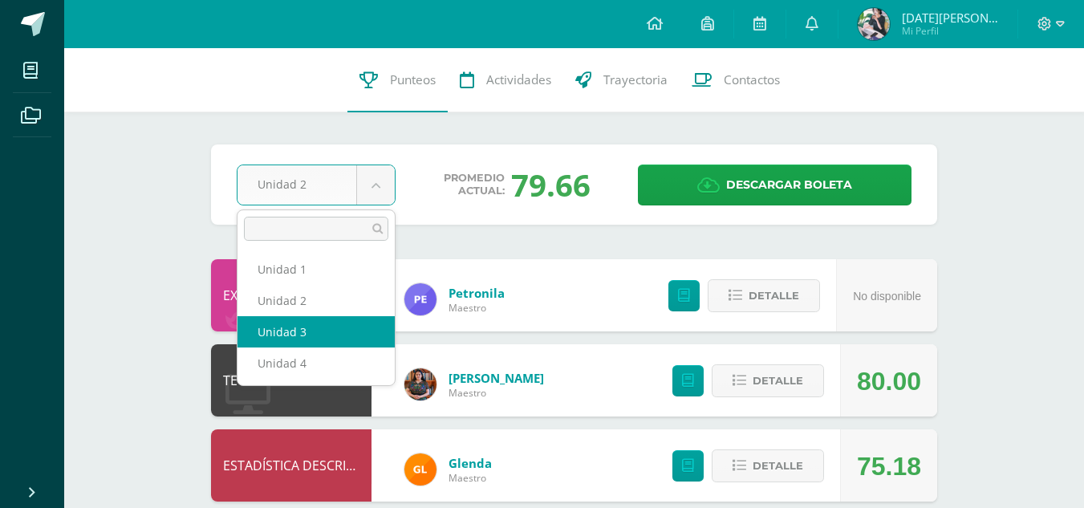
select select "Unidad 3"
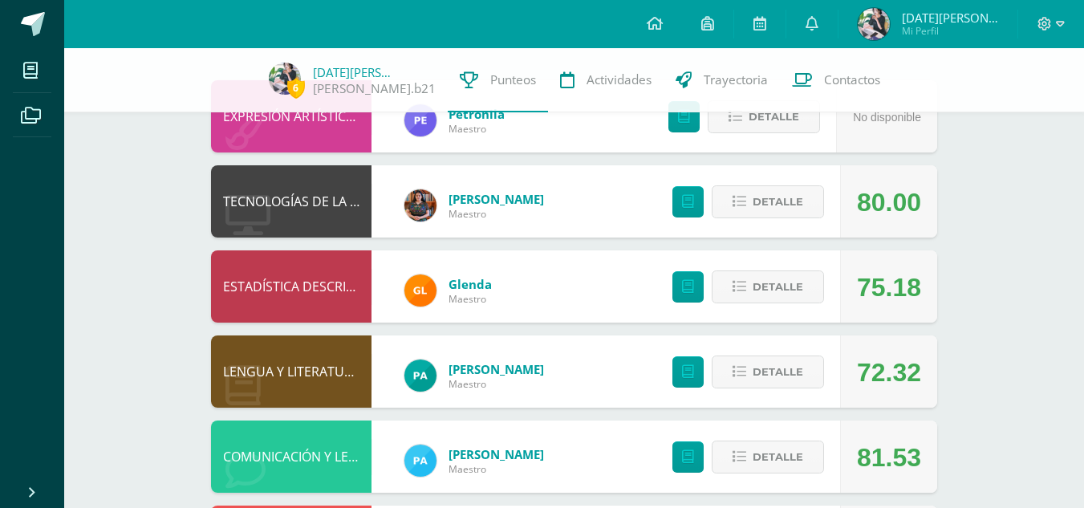
scroll to position [174, 0]
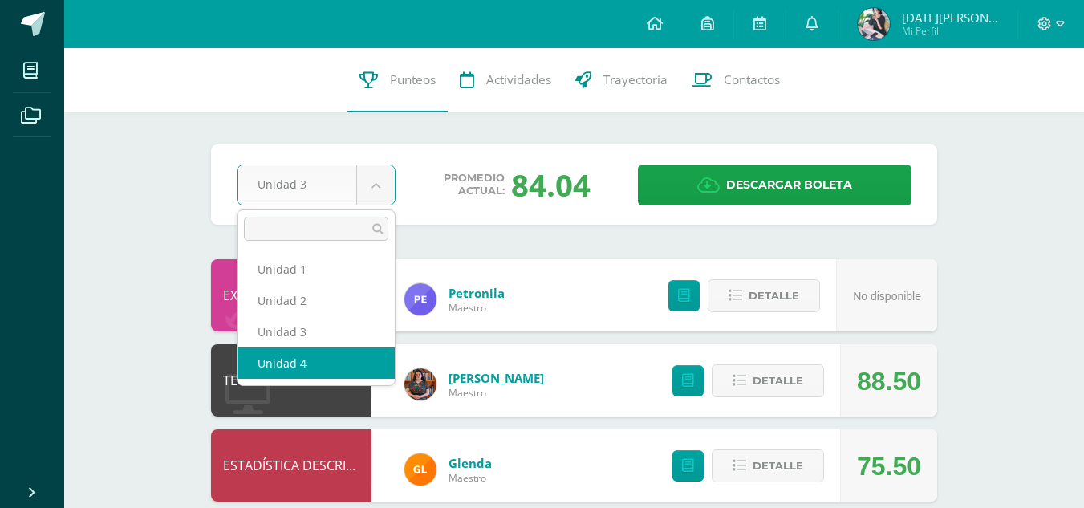
select select "Unidad 4"
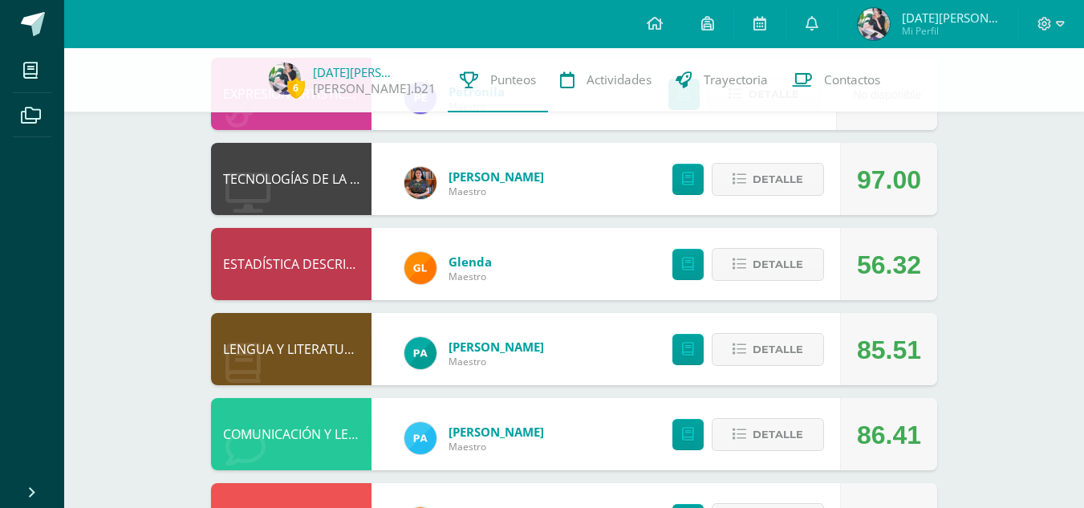
scroll to position [196, 0]
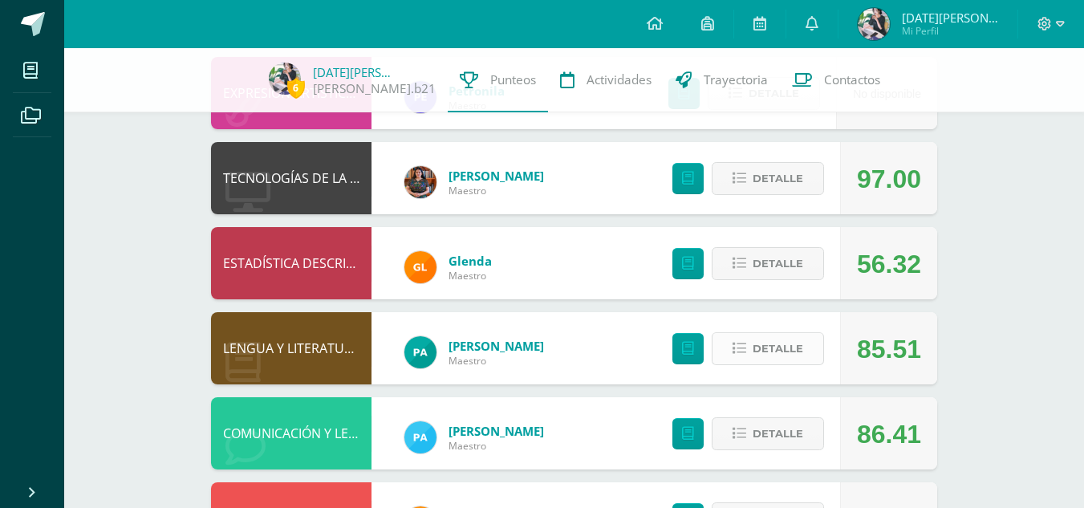
click at [808, 347] on button "Detalle" at bounding box center [768, 348] width 112 height 33
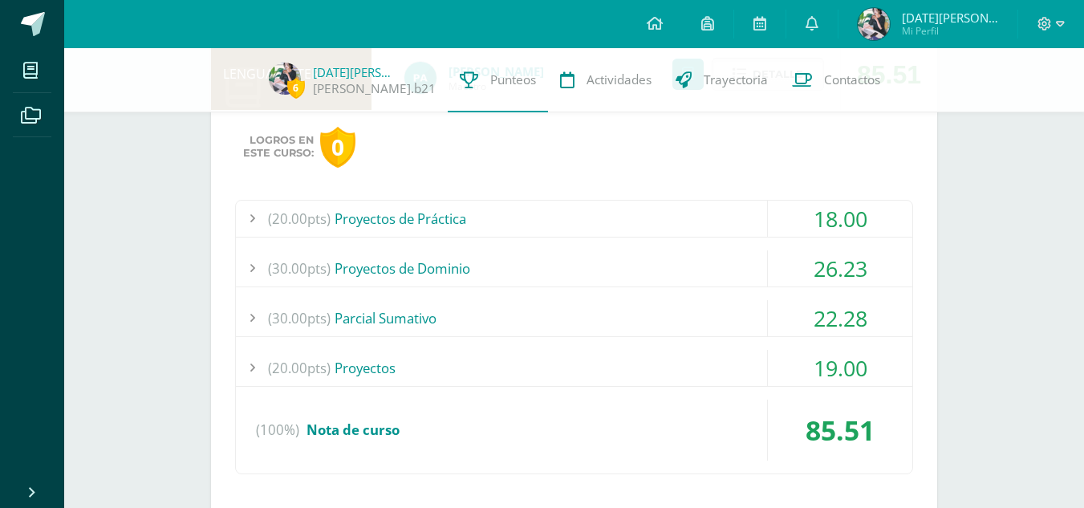
scroll to position [476, 0]
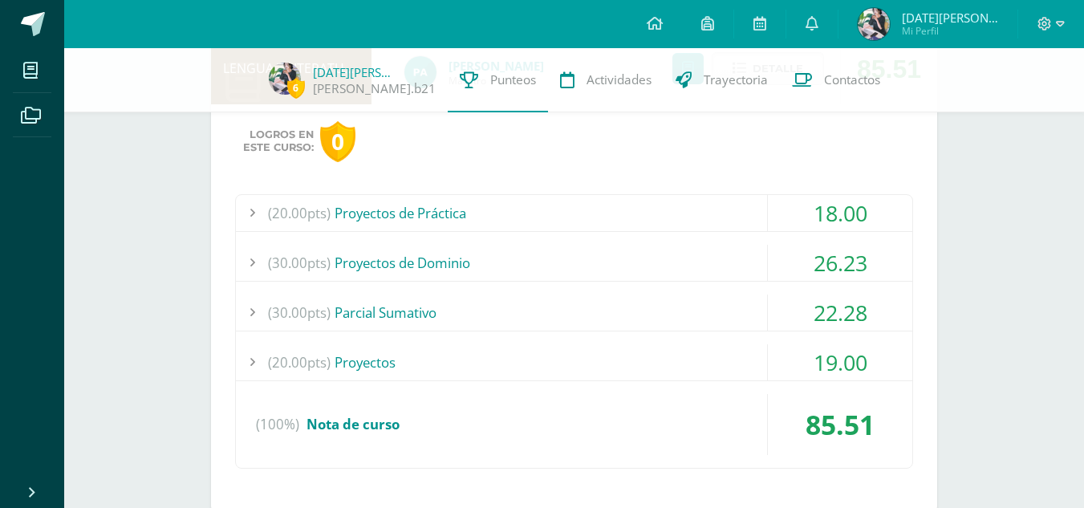
click at [818, 218] on div "18.00" at bounding box center [840, 213] width 144 height 36
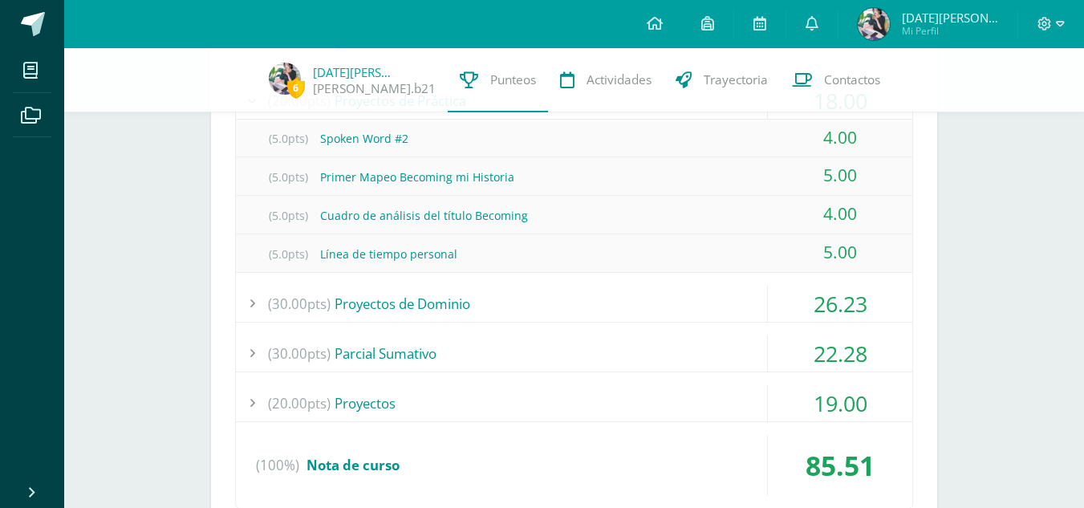
scroll to position [589, 0]
click at [816, 303] on div "26.23" at bounding box center [840, 303] width 144 height 36
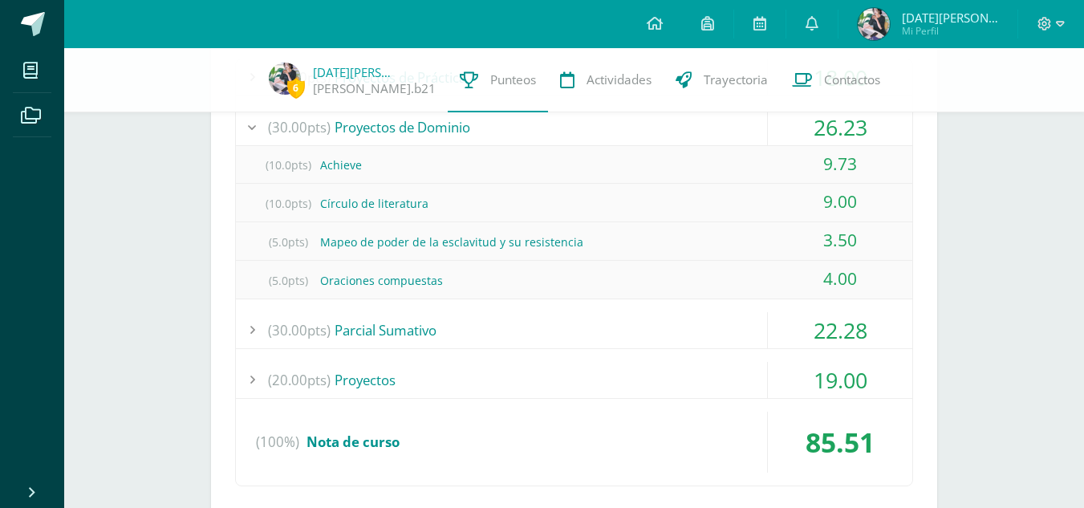
scroll to position [612, 0]
click at [821, 332] on div "22.28" at bounding box center [840, 329] width 144 height 36
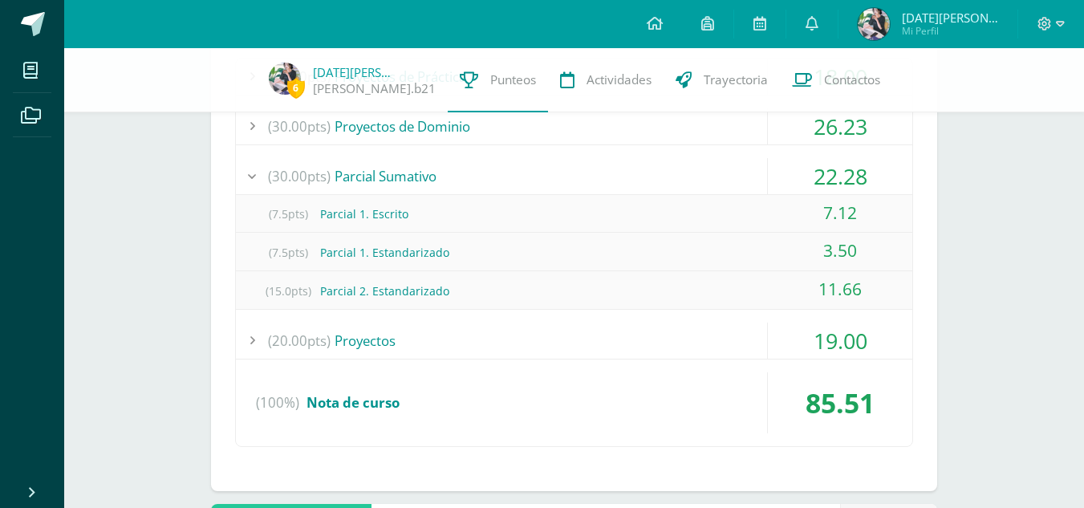
click at [828, 348] on div "19.00" at bounding box center [840, 341] width 144 height 36
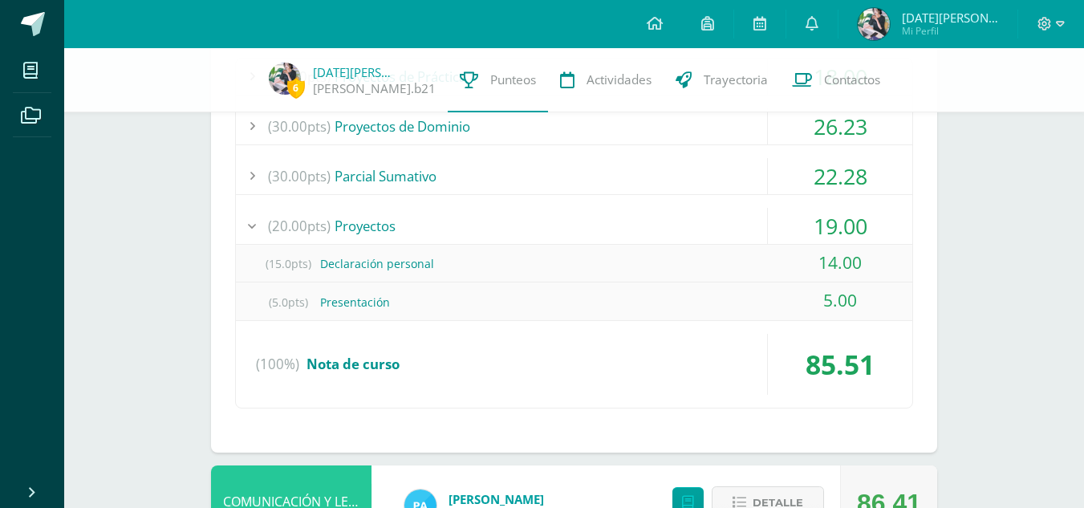
click at [838, 173] on div "22.28" at bounding box center [840, 176] width 144 height 36
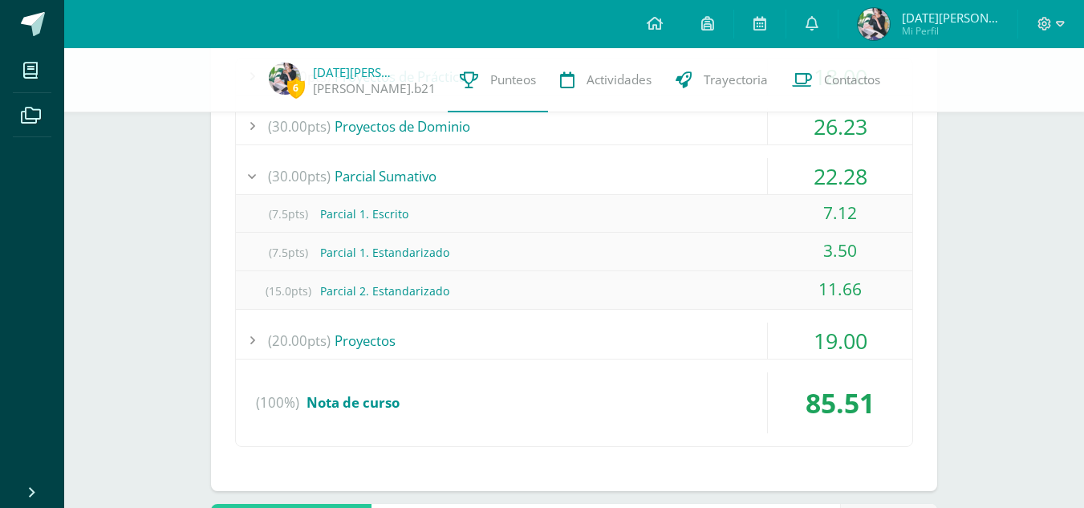
click at [822, 345] on div "19.00" at bounding box center [840, 341] width 144 height 36
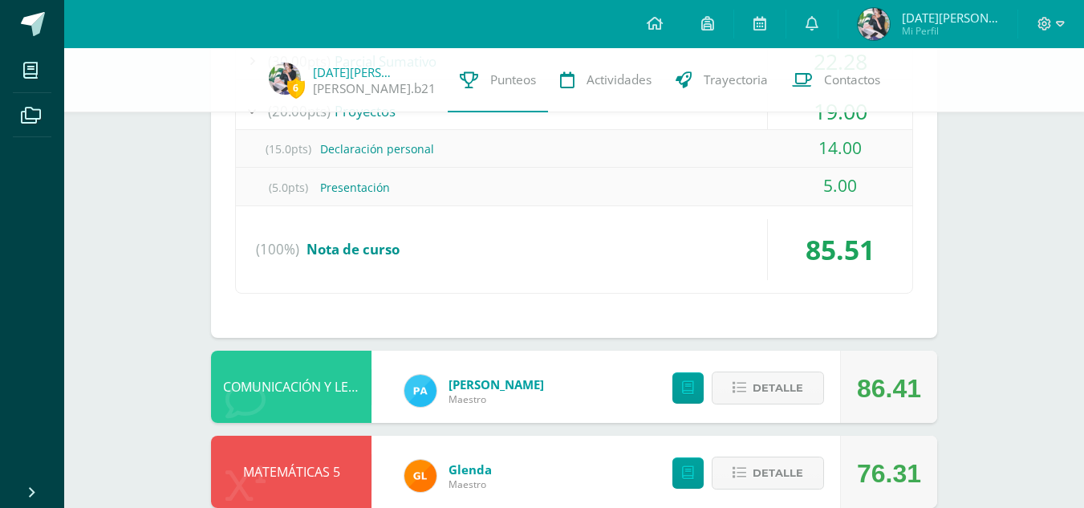
scroll to position [0, 0]
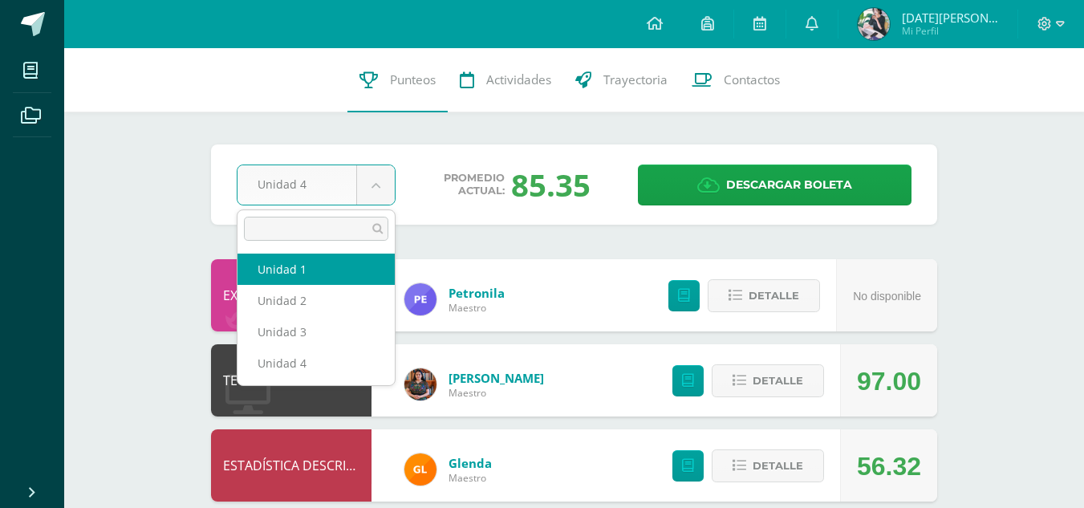
select select "Unidad 1"
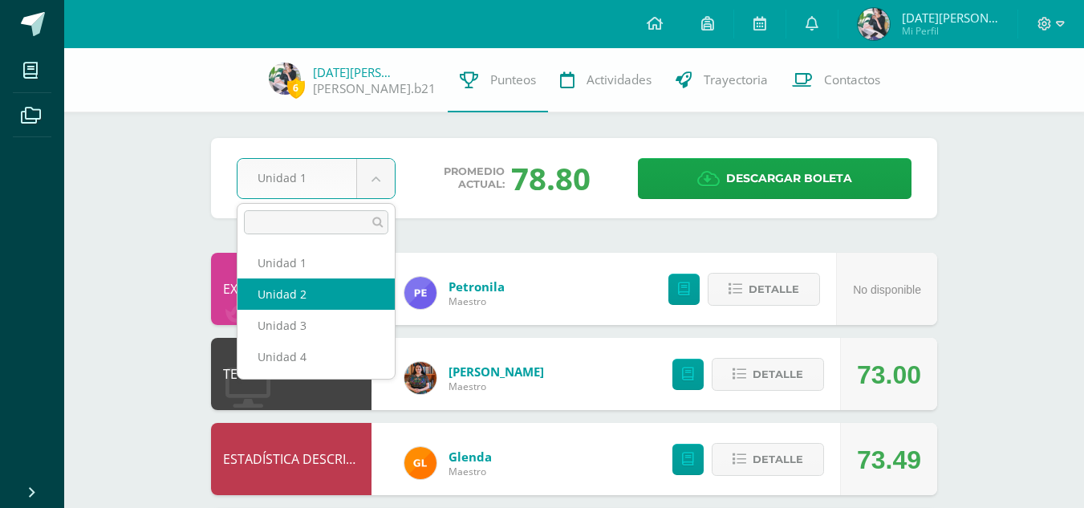
select select "Unidad 2"
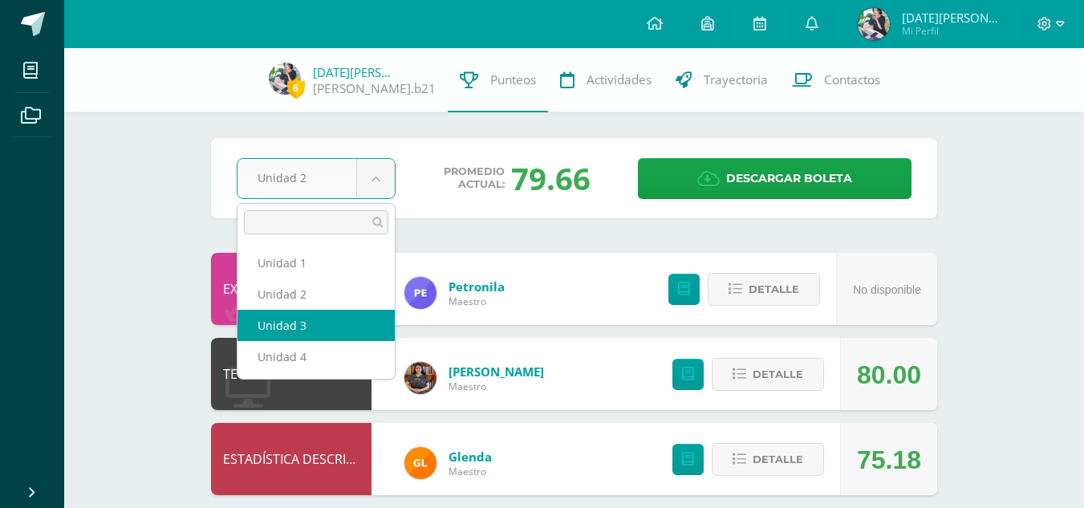
select select "Unidad 3"
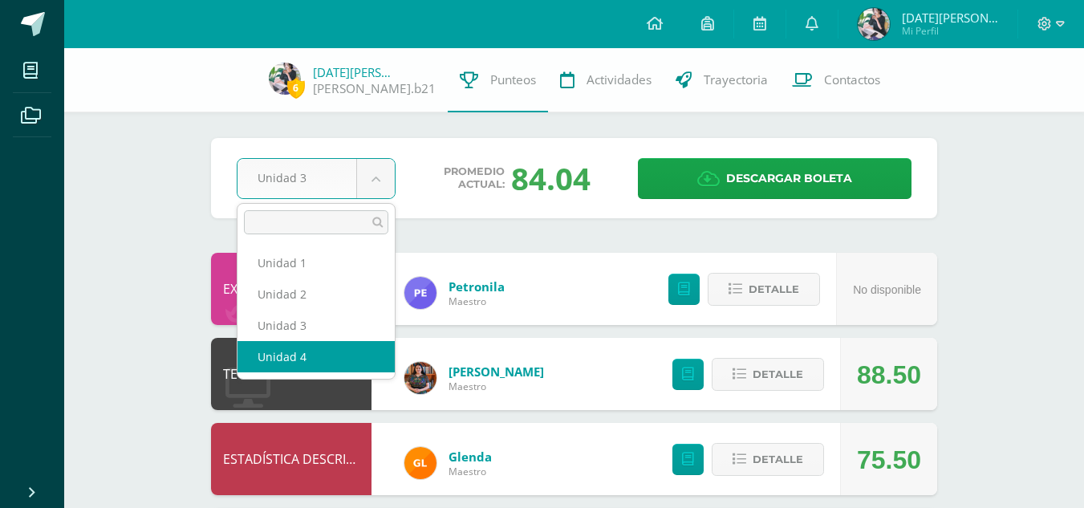
drag, startPoint x: 372, startPoint y: 189, endPoint x: 307, endPoint y: 355, distance: 178.4
select select "Unidad 4"
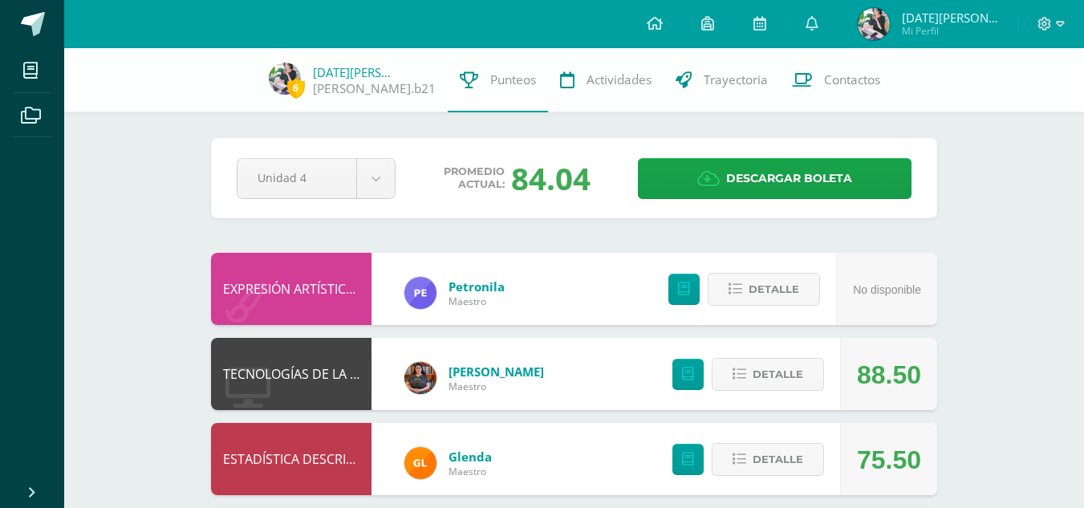
click at [307, 355] on div "TECNOLOGÍAS DE LA INFORMACIÓN Y LA COMUNICACIÓN 5" at bounding box center [291, 374] width 160 height 72
